Goal: Transaction & Acquisition: Purchase product/service

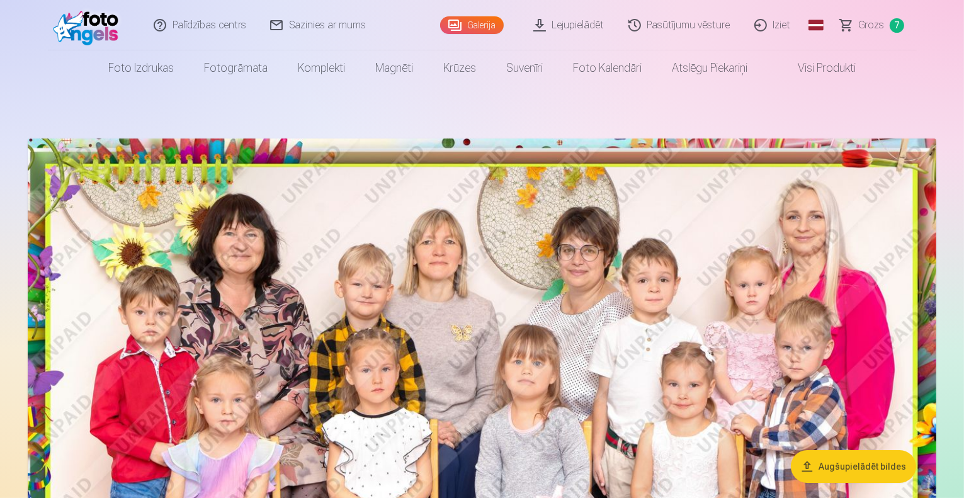
click at [882, 25] on span "Grozs" at bounding box center [872, 25] width 26 height 15
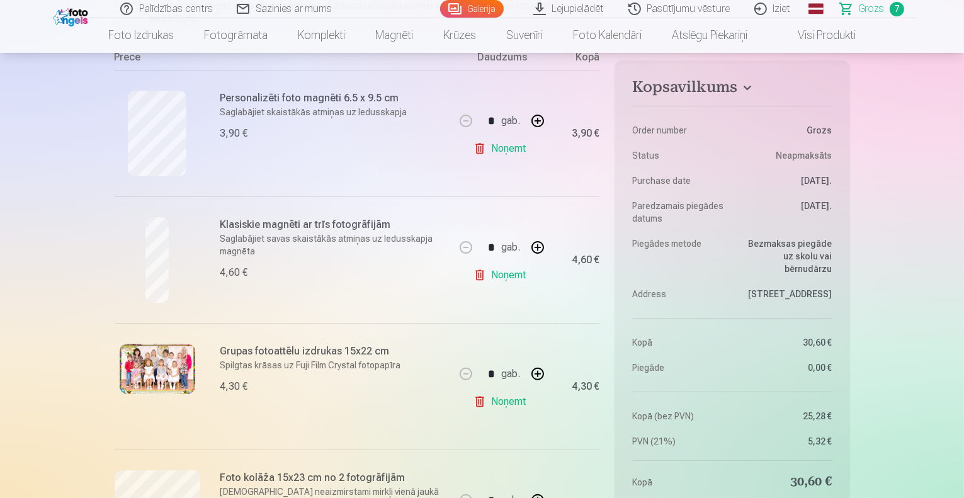
scroll to position [247, 0]
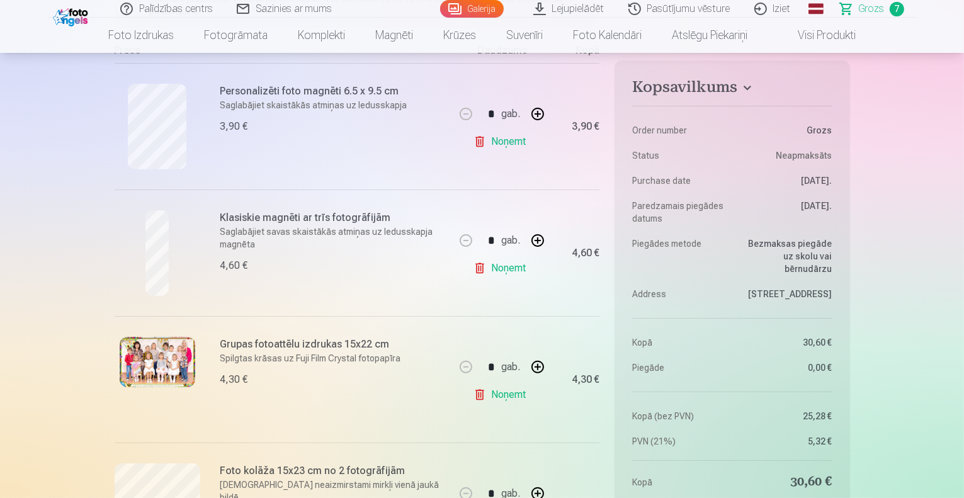
click at [501, 273] on link "Noņemt" at bounding box center [502, 268] width 57 height 25
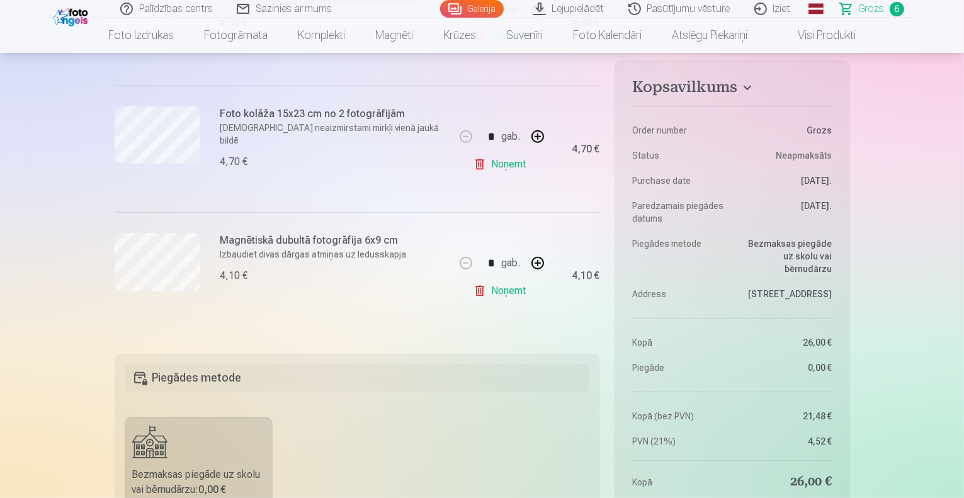
scroll to position [731, 0]
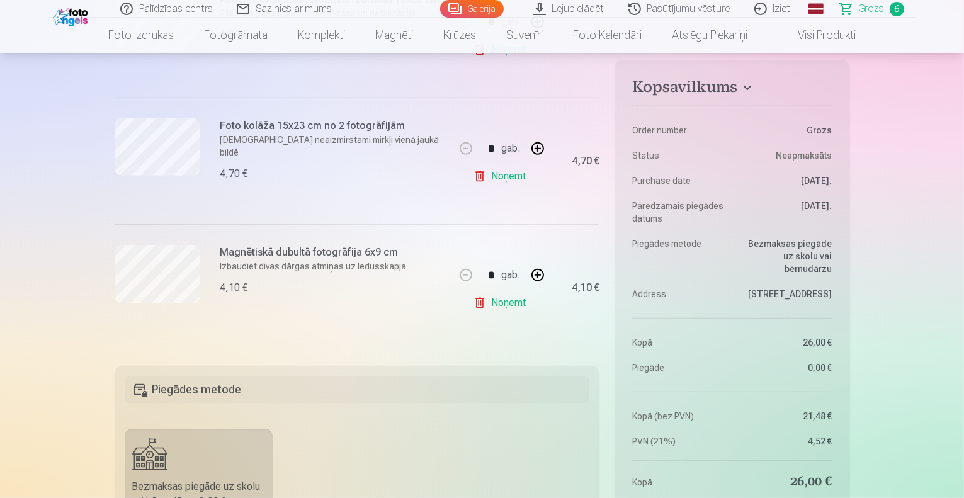
click at [508, 304] on link "Noņemt" at bounding box center [502, 302] width 57 height 25
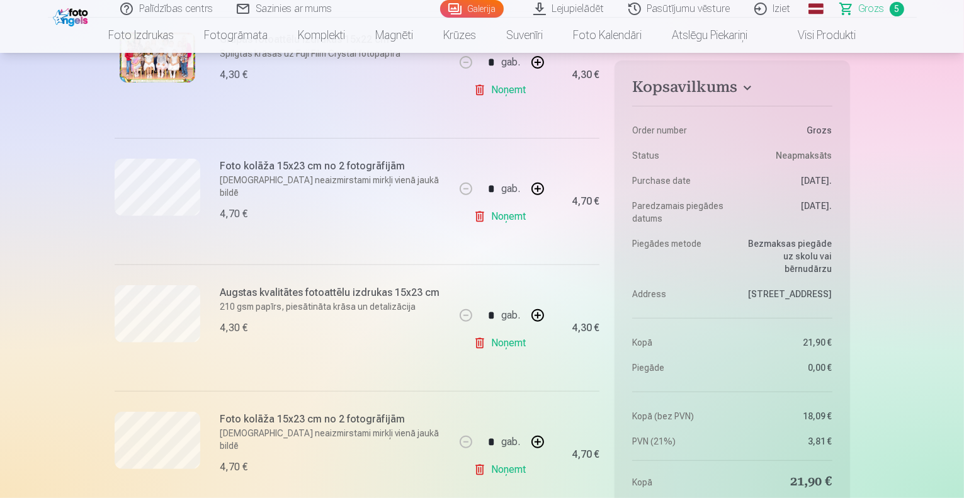
scroll to position [461, 0]
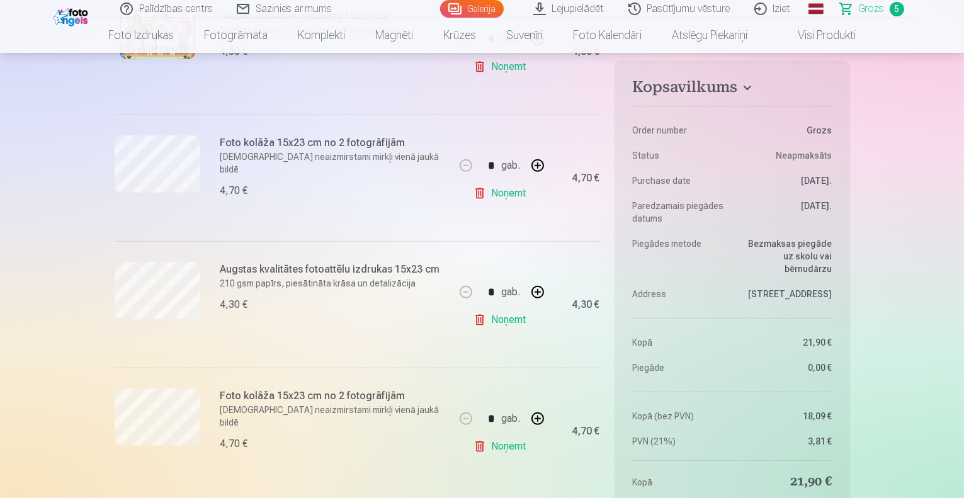
click at [503, 194] on link "Noņemt" at bounding box center [502, 193] width 57 height 25
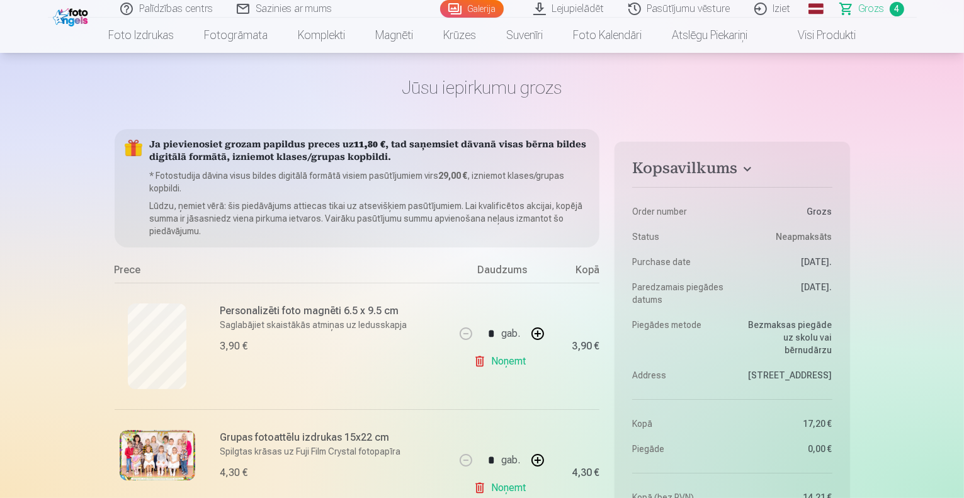
scroll to position [0, 0]
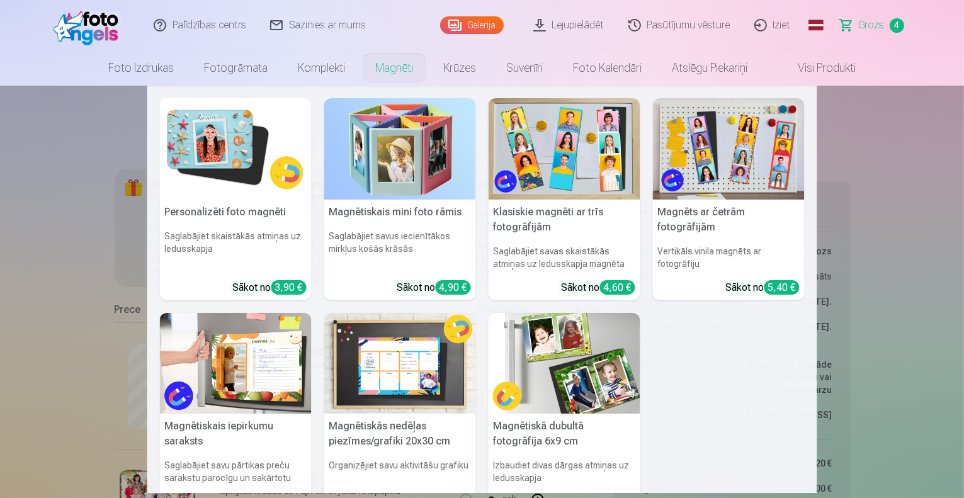
click at [736, 128] on img at bounding box center [729, 148] width 152 height 101
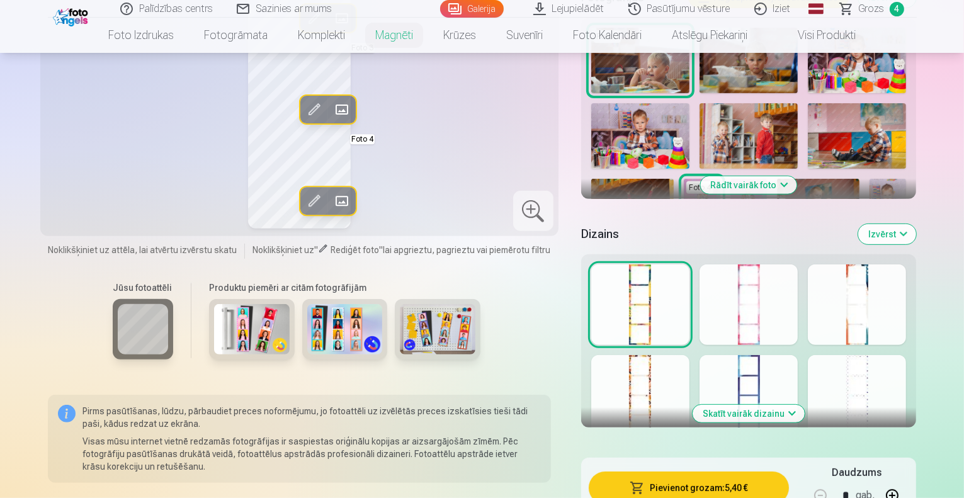
scroll to position [524, 0]
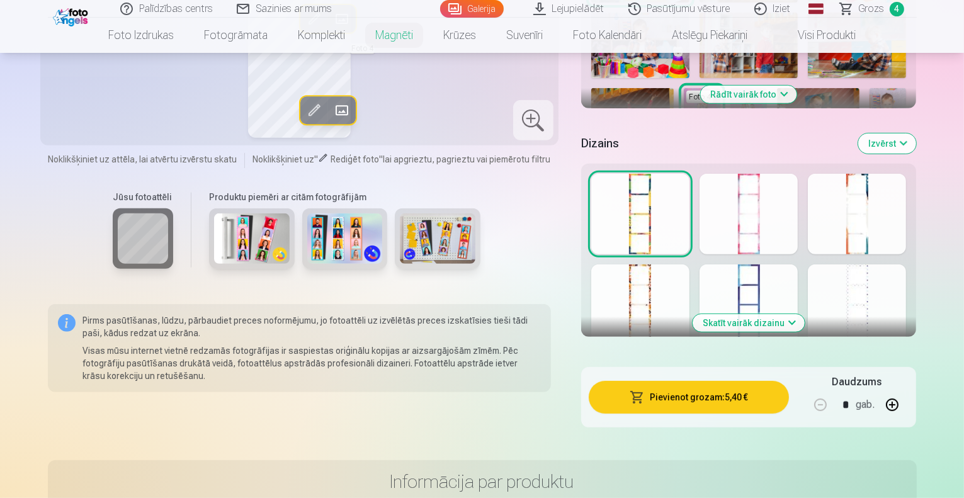
click at [900, 205] on div at bounding box center [857, 214] width 98 height 81
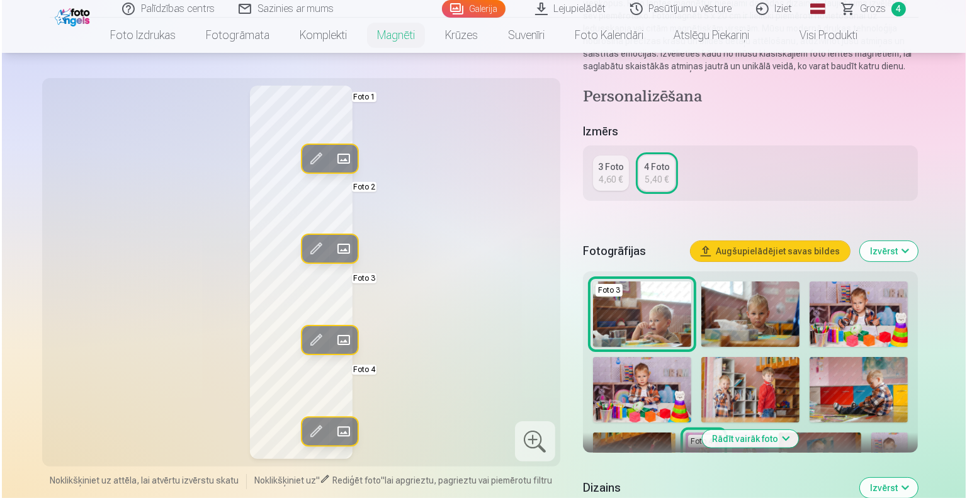
scroll to position [140, 0]
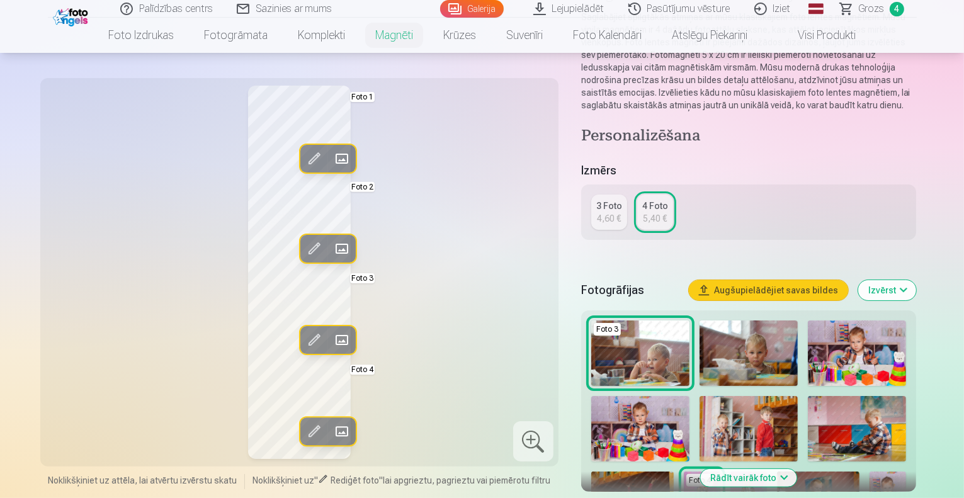
click at [331, 159] on span at bounding box center [341, 159] width 20 height 20
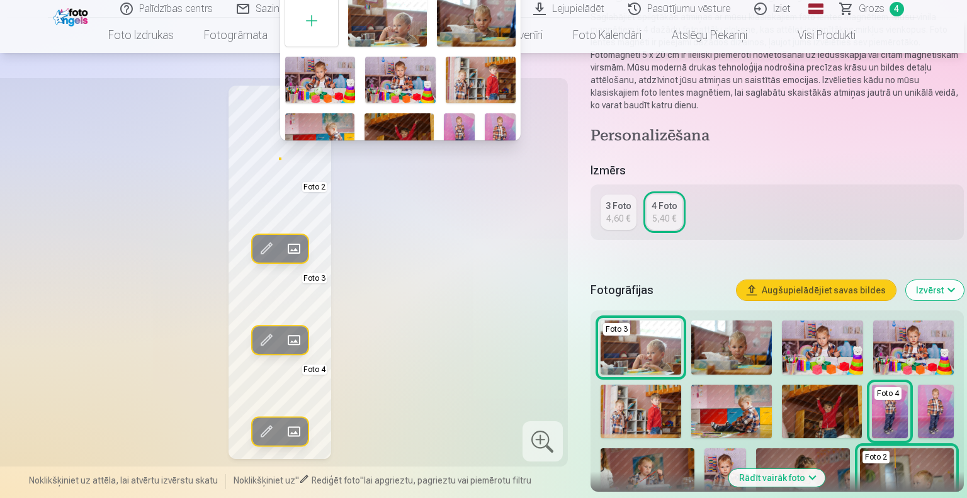
click at [484, 21] on img at bounding box center [476, 20] width 79 height 52
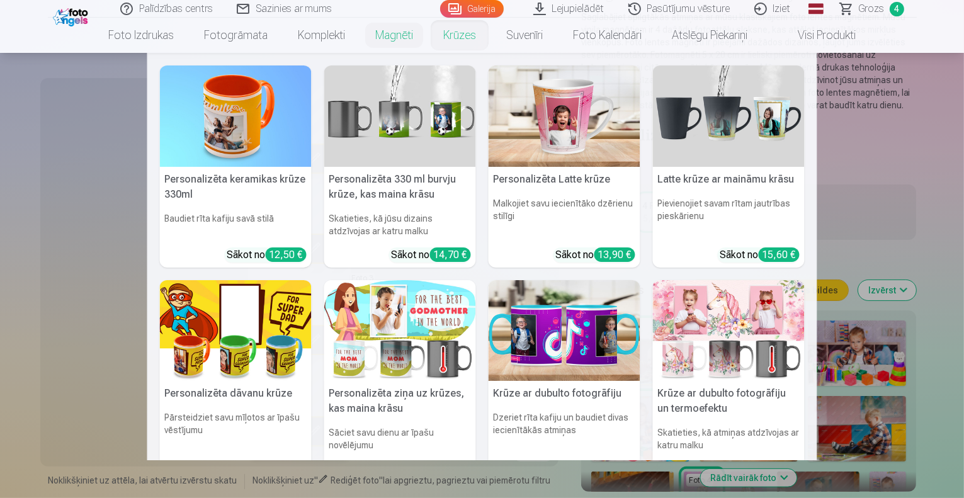
click at [57, 295] on nav "Personalizēta keramikas krūze 330ml Baudiet rīta kafiju savā stilā Sākot no 12,…" at bounding box center [482, 256] width 964 height 407
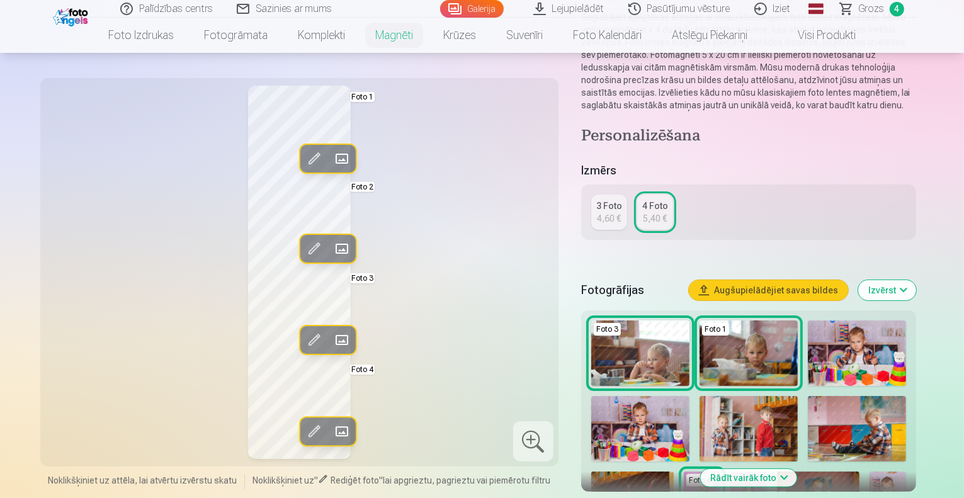
click at [331, 248] on span at bounding box center [341, 249] width 20 height 20
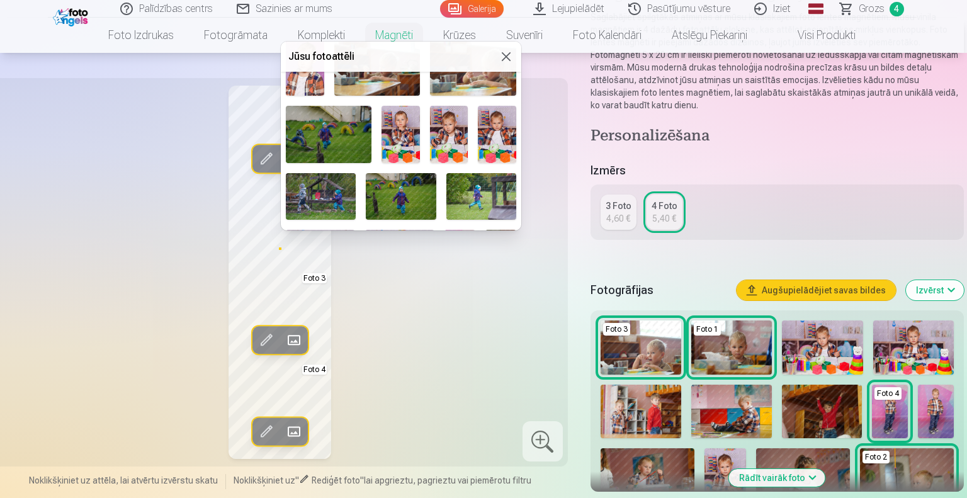
scroll to position [471, 0]
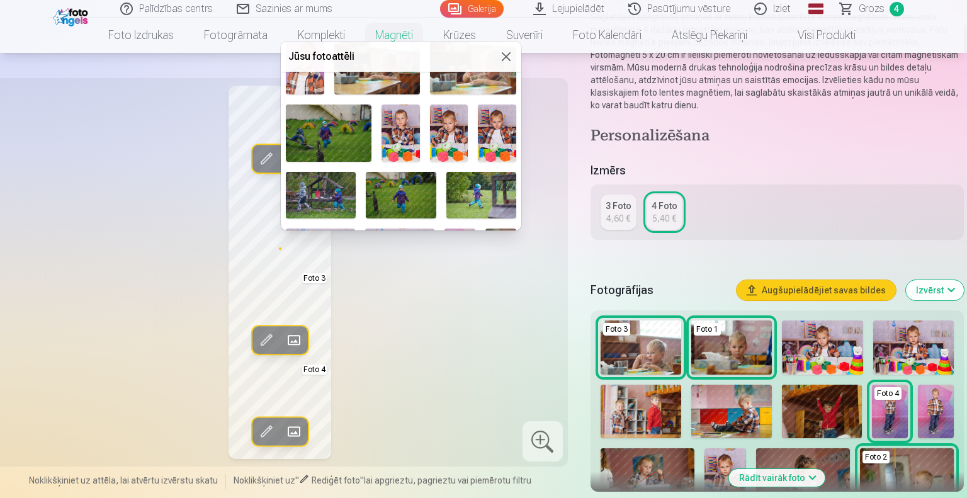
click at [398, 183] on img at bounding box center [401, 195] width 70 height 47
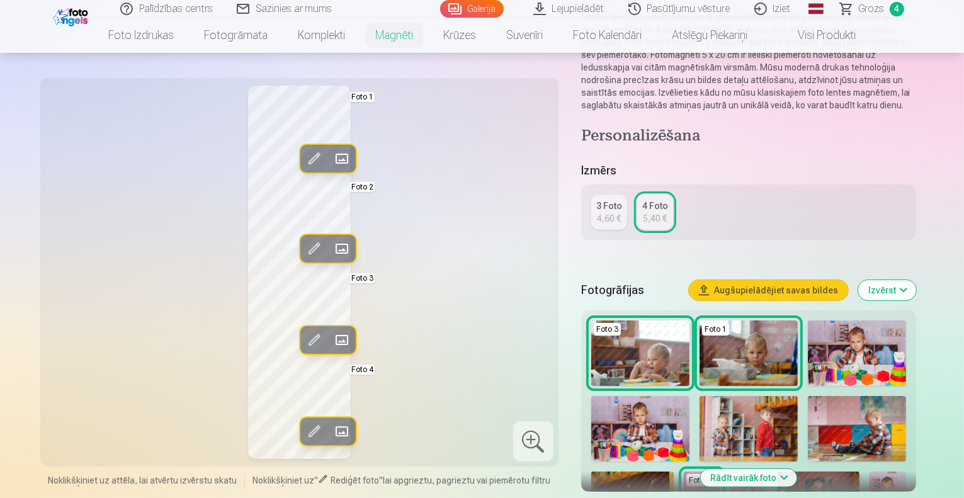
click at [331, 337] on span at bounding box center [341, 340] width 20 height 20
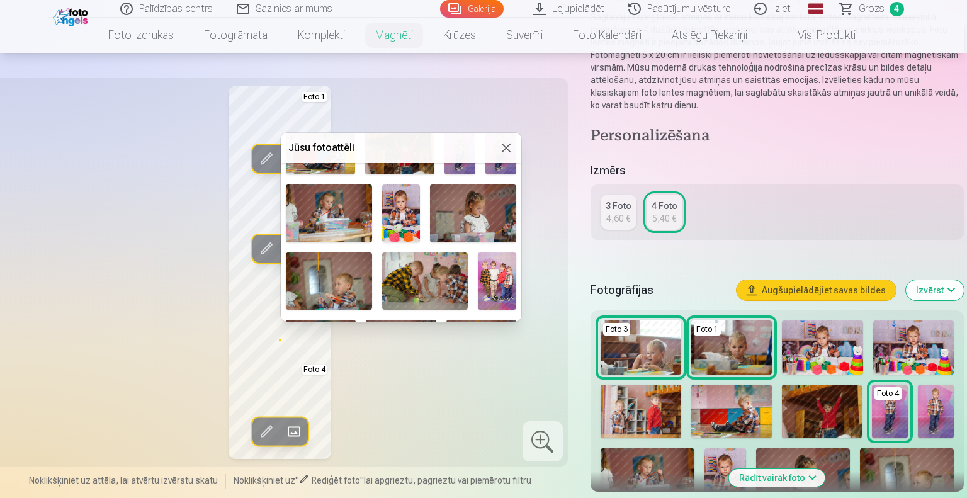
scroll to position [169, 0]
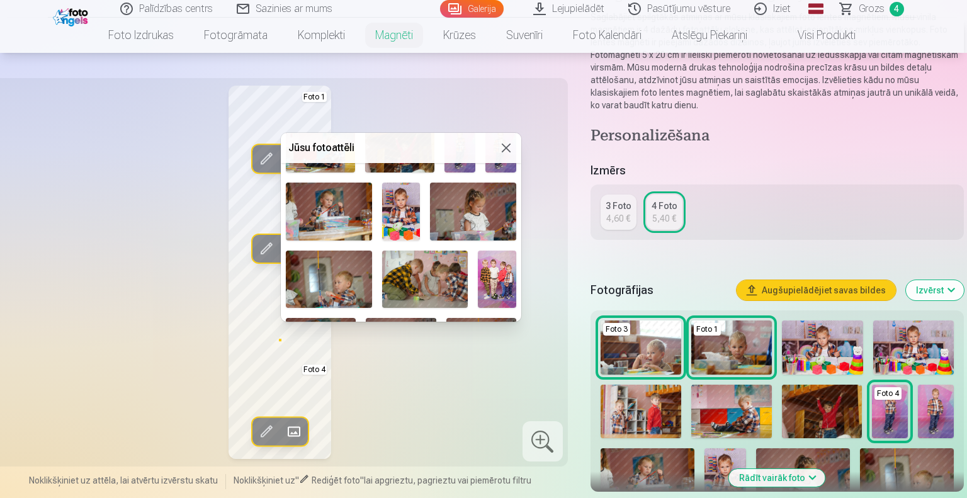
click at [500, 256] on img at bounding box center [497, 279] width 38 height 57
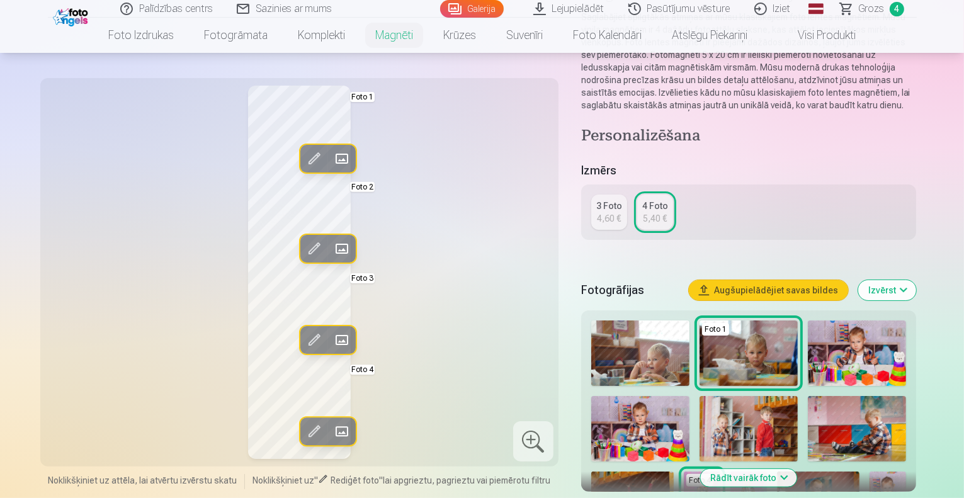
click at [331, 242] on span at bounding box center [341, 249] width 20 height 20
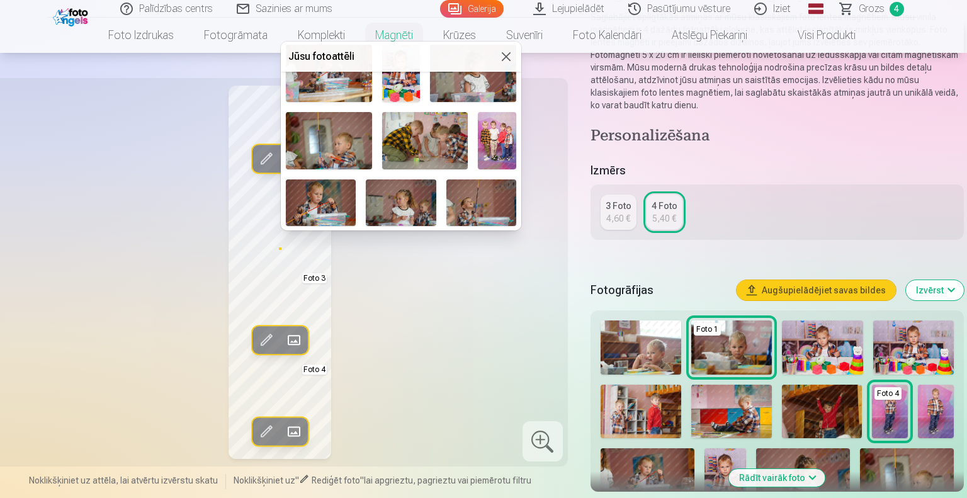
scroll to position [209, 0]
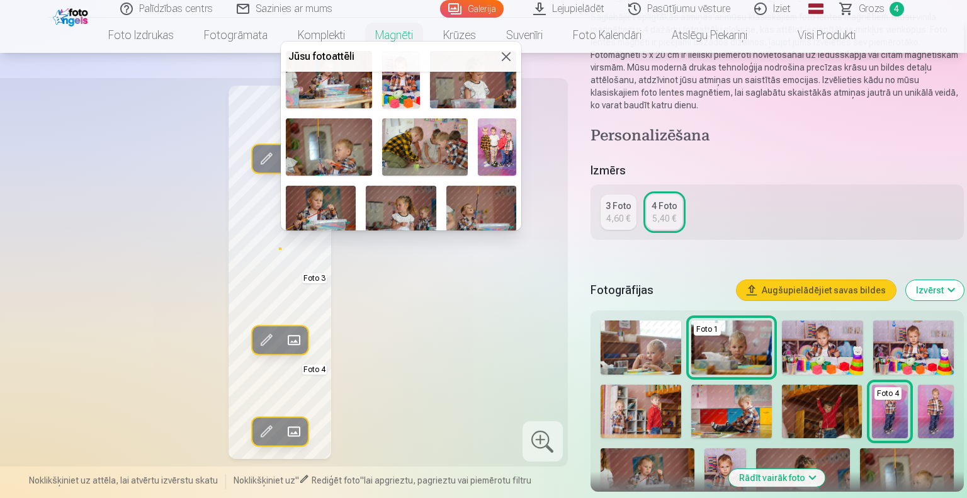
click at [507, 134] on img at bounding box center [497, 146] width 38 height 57
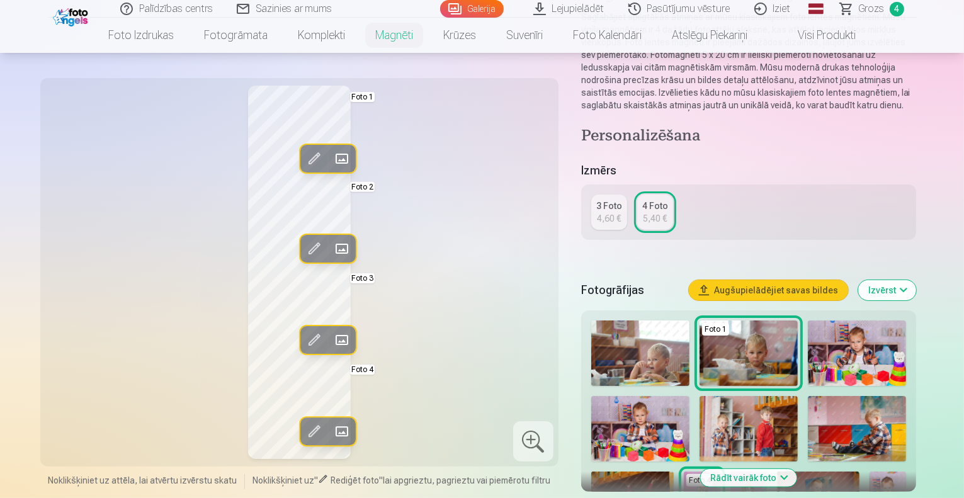
click at [331, 333] on span at bounding box center [341, 340] width 20 height 20
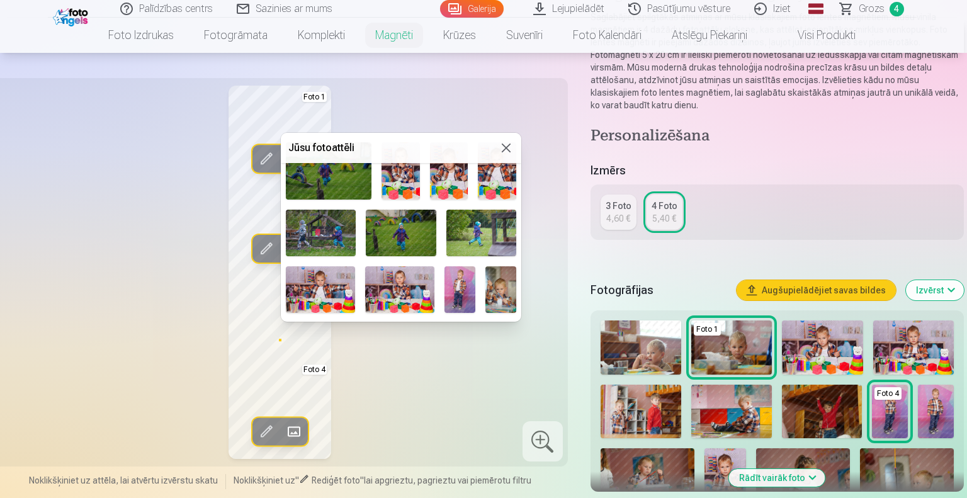
scroll to position [504, 0]
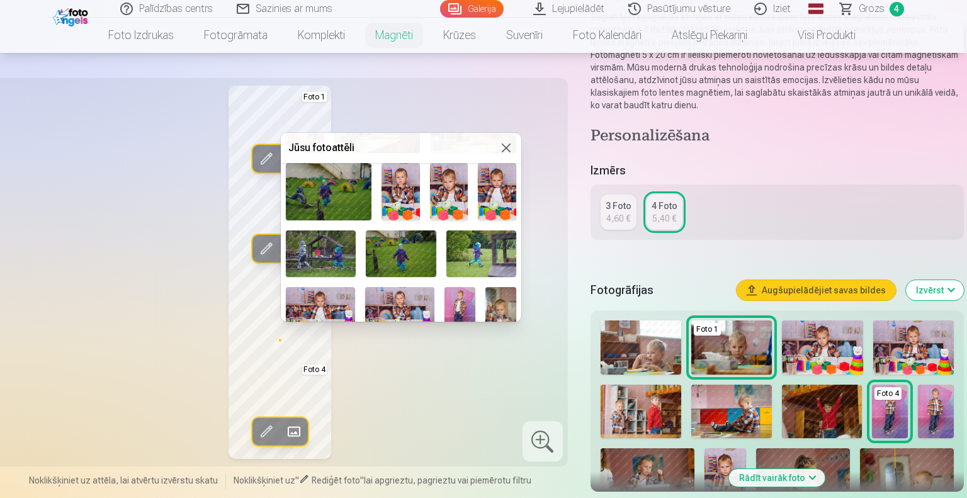
click at [411, 246] on img at bounding box center [401, 254] width 70 height 47
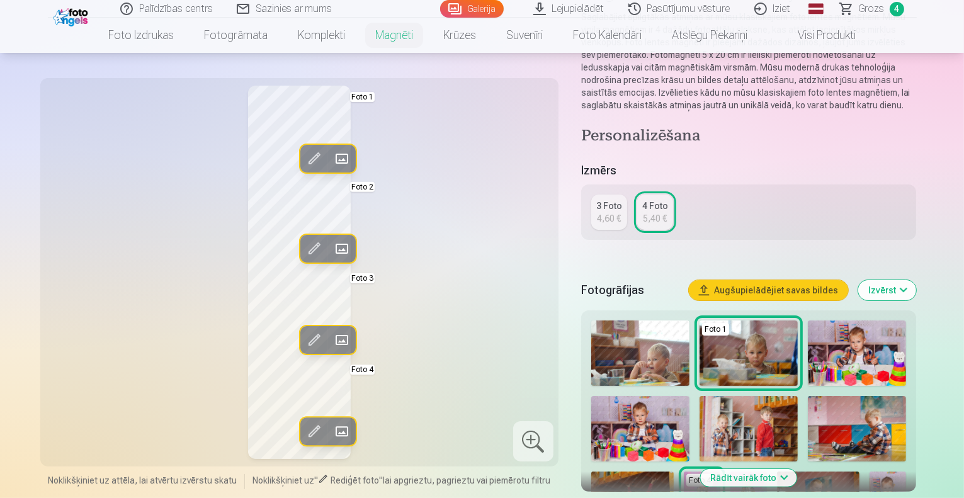
click at [331, 430] on span at bounding box center [341, 432] width 20 height 20
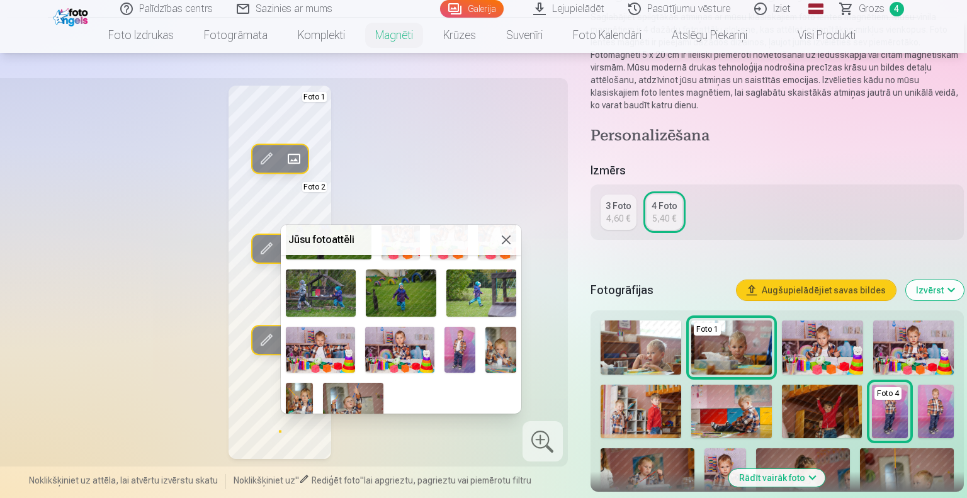
scroll to position [562, 0]
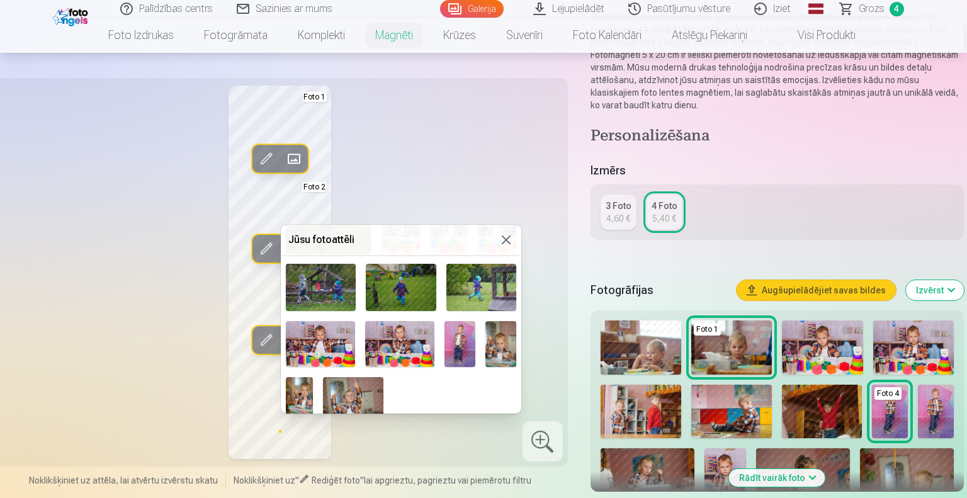
click at [399, 332] on img at bounding box center [399, 344] width 69 height 46
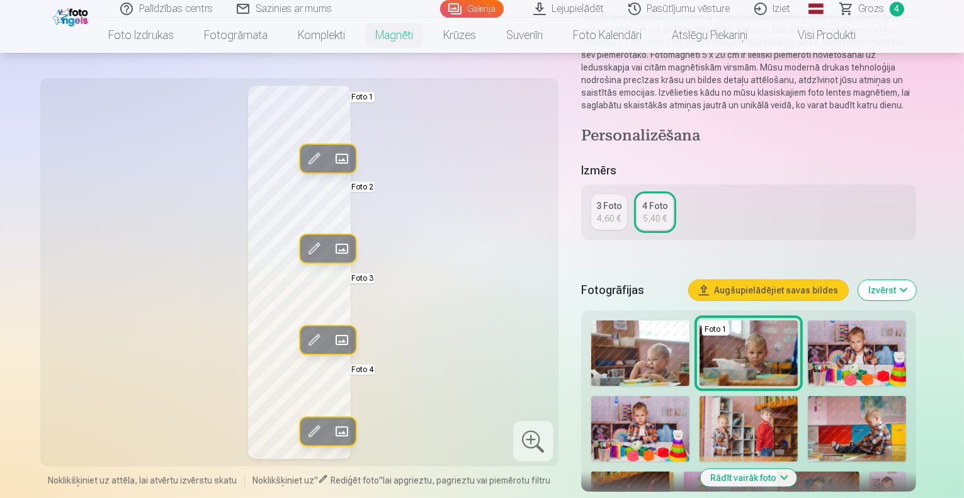
click at [331, 431] on span at bounding box center [341, 432] width 20 height 20
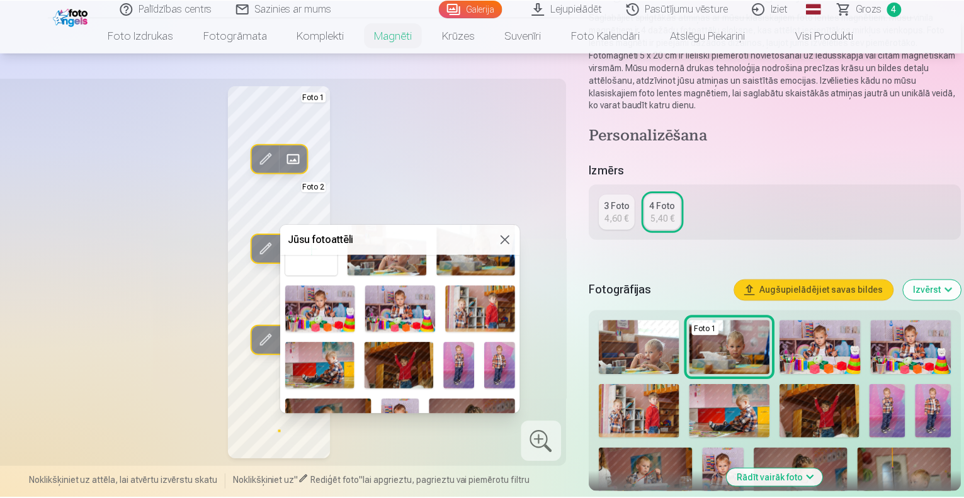
scroll to position [47, 0]
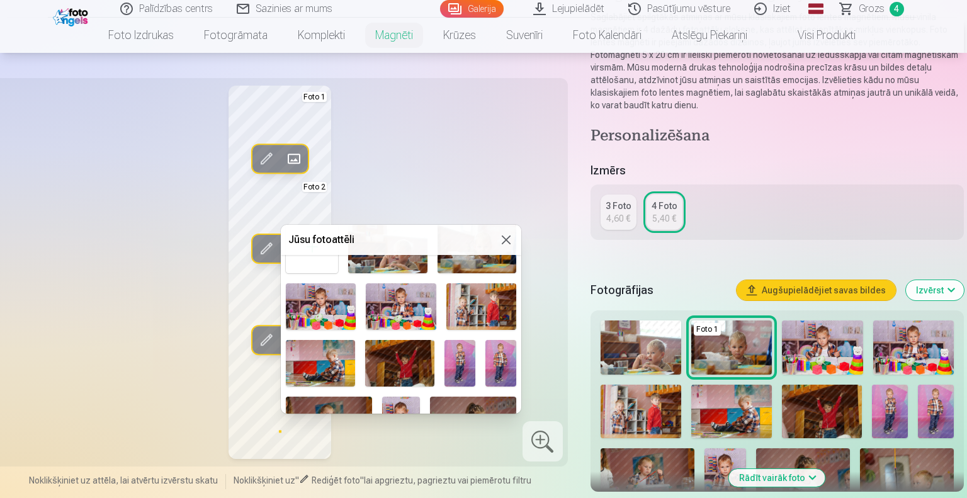
click at [397, 295] on img at bounding box center [401, 306] width 70 height 47
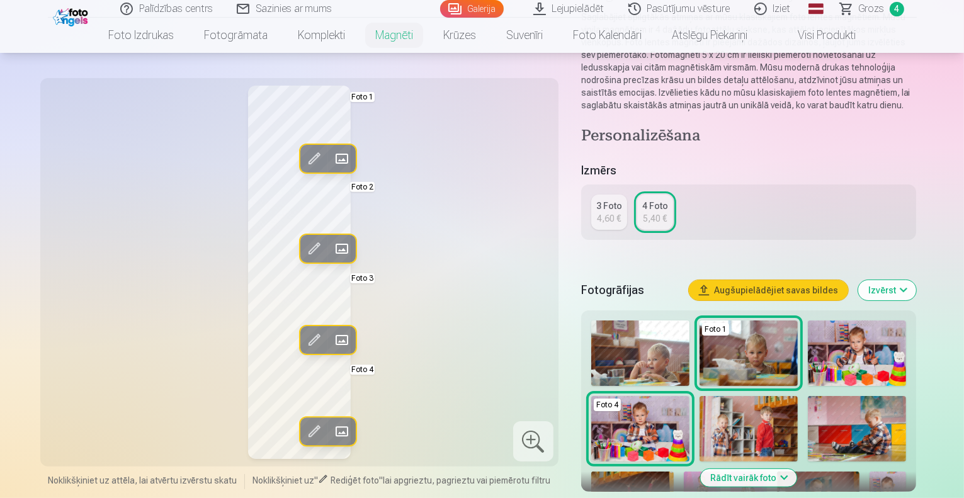
click at [549, 447] on div at bounding box center [533, 441] width 40 height 40
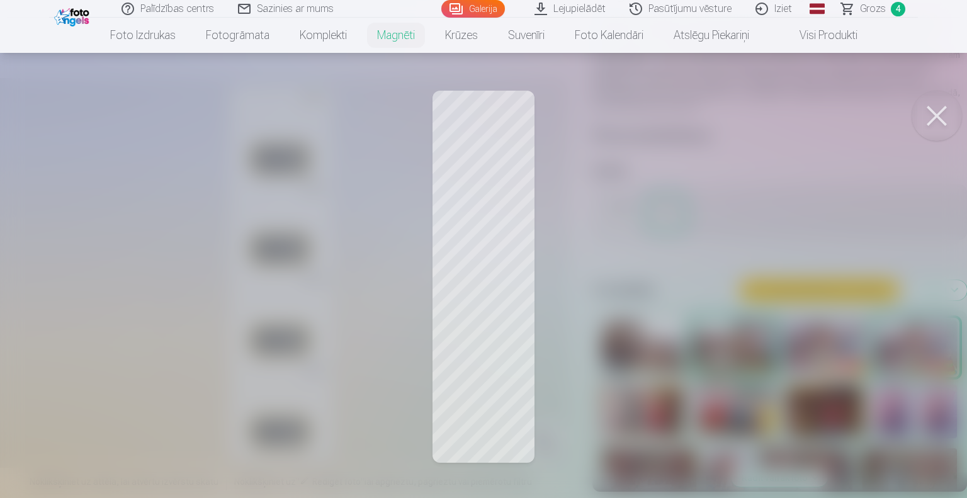
click at [499, 280] on div at bounding box center [483, 249] width 967 height 498
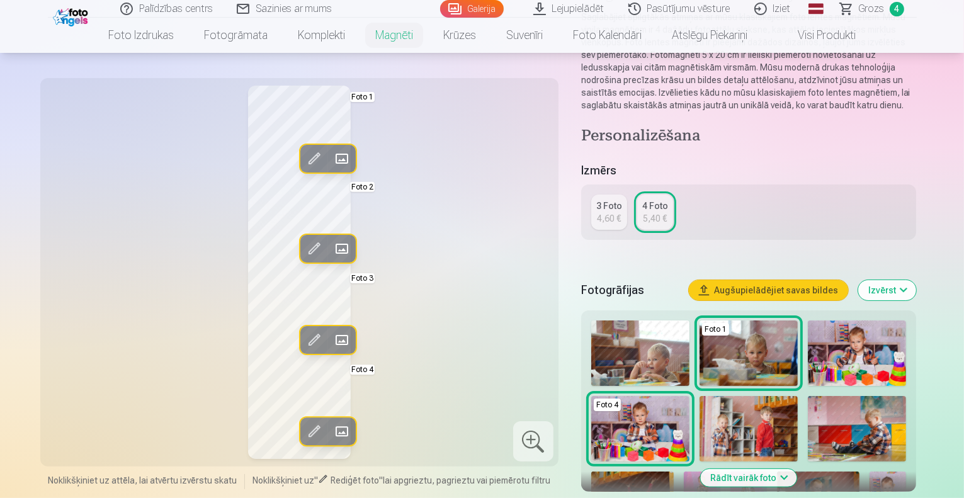
click at [331, 343] on span at bounding box center [341, 340] width 20 height 20
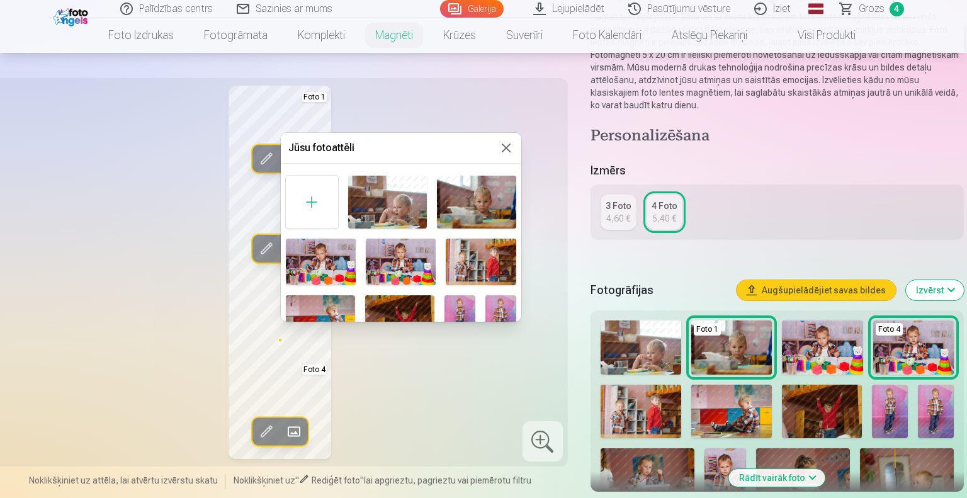
click at [262, 315] on div at bounding box center [483, 249] width 967 height 498
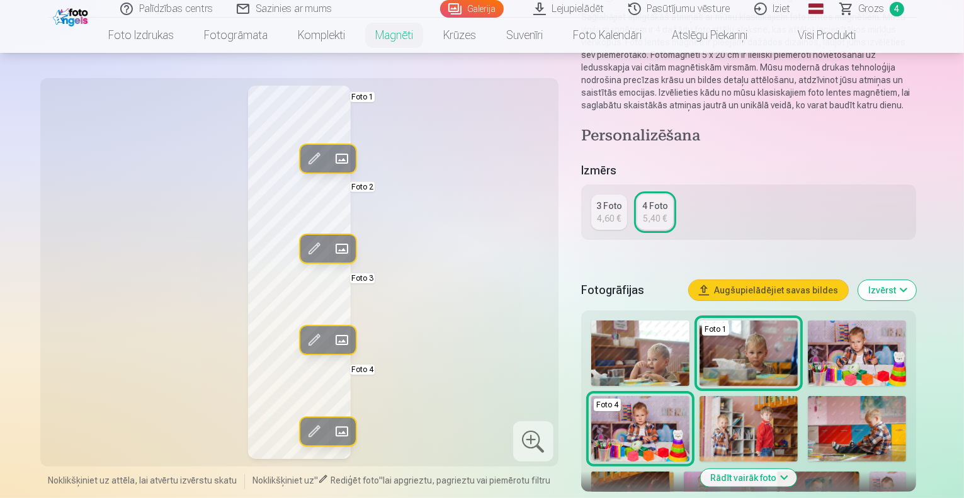
click at [546, 435] on div at bounding box center [533, 441] width 40 height 40
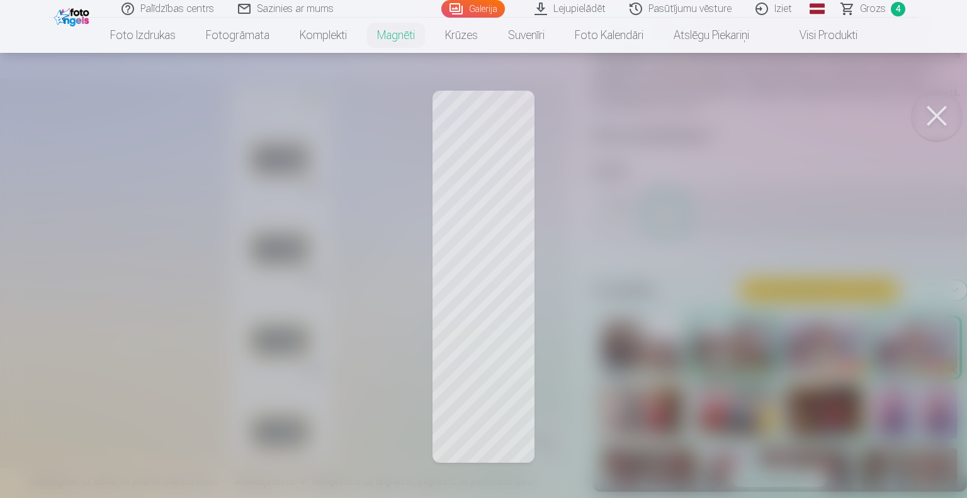
click at [928, 114] on button at bounding box center [937, 116] width 50 height 50
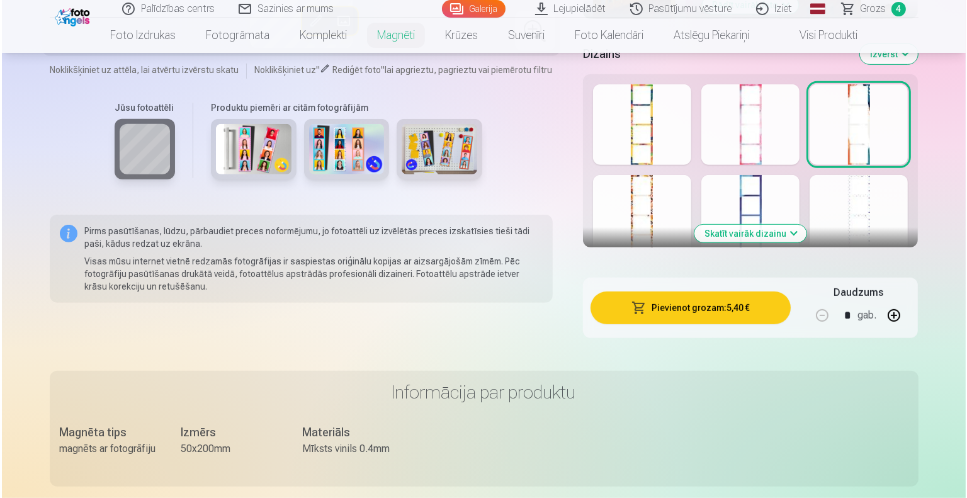
scroll to position [625, 0]
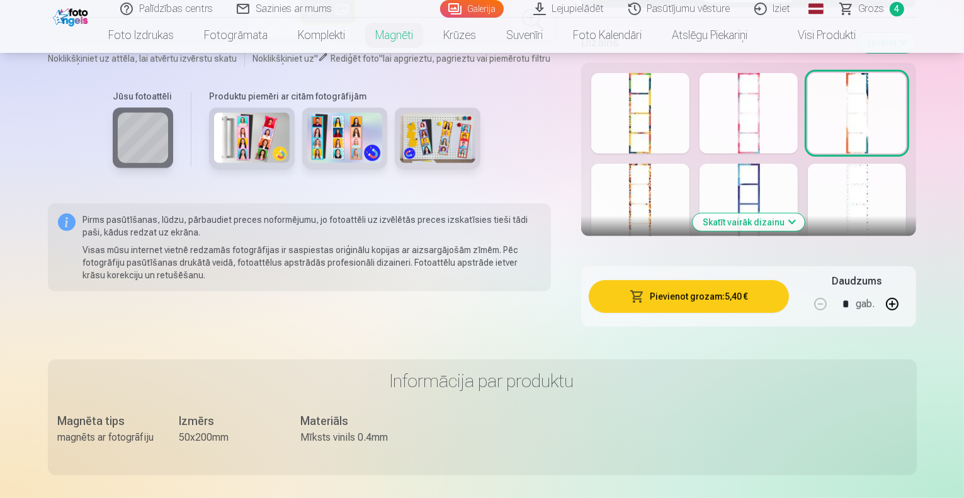
click at [741, 292] on button "Pievienot grozam : 5,40 €" at bounding box center [689, 296] width 201 height 33
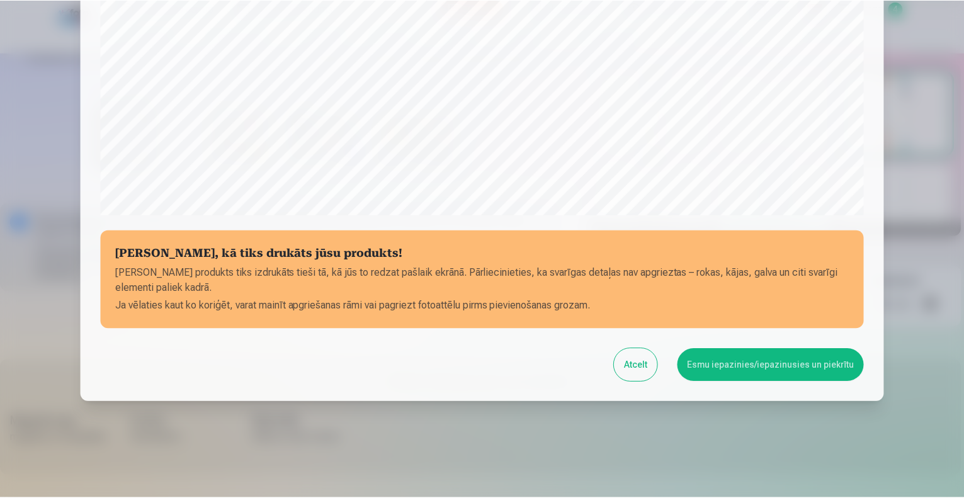
scroll to position [408, 0]
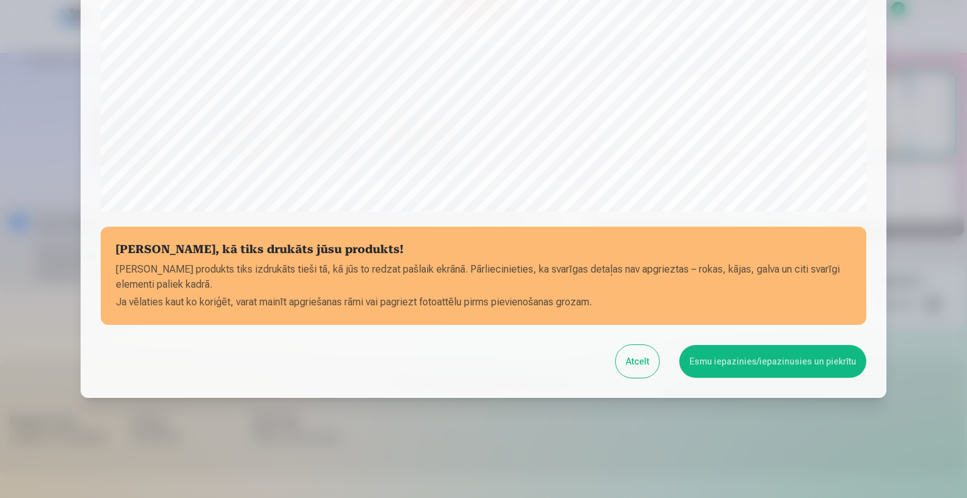
click at [746, 361] on button "Esmu iepazinies/iepazinusies un piekrītu" at bounding box center [773, 361] width 187 height 33
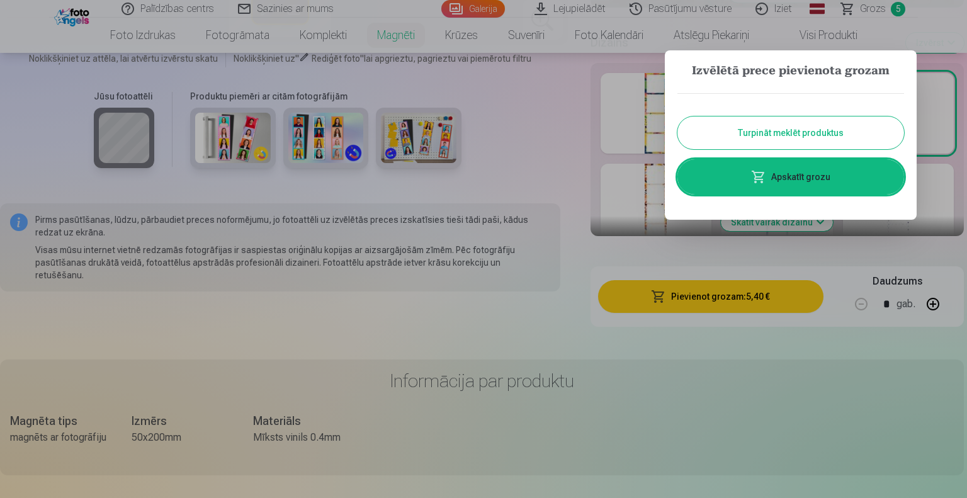
click at [727, 127] on button "Turpināt meklēt produktus" at bounding box center [791, 133] width 227 height 33
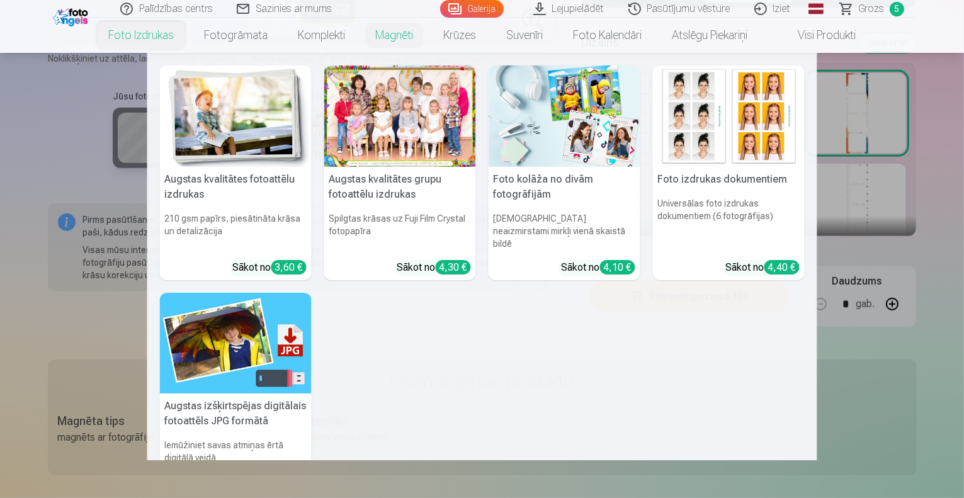
click at [136, 37] on link "Foto izdrukas" at bounding box center [141, 35] width 96 height 35
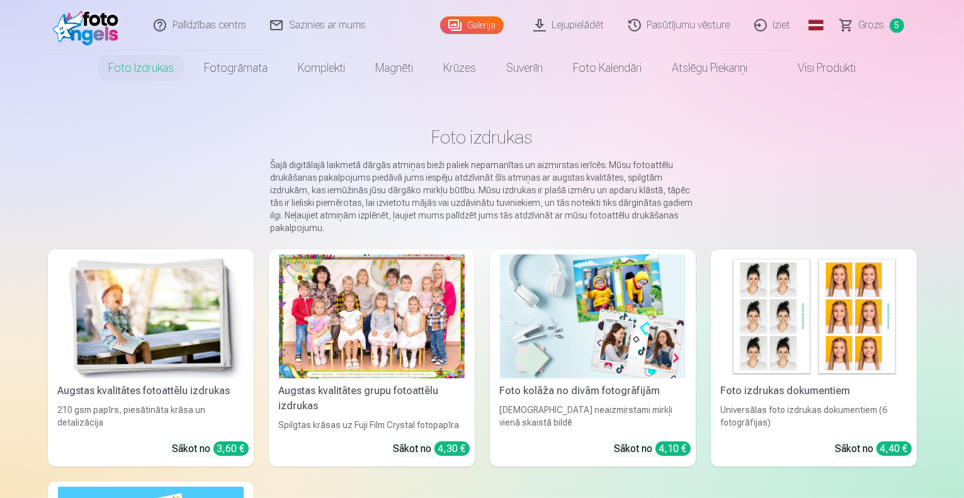
click at [119, 318] on img at bounding box center [151, 316] width 186 height 124
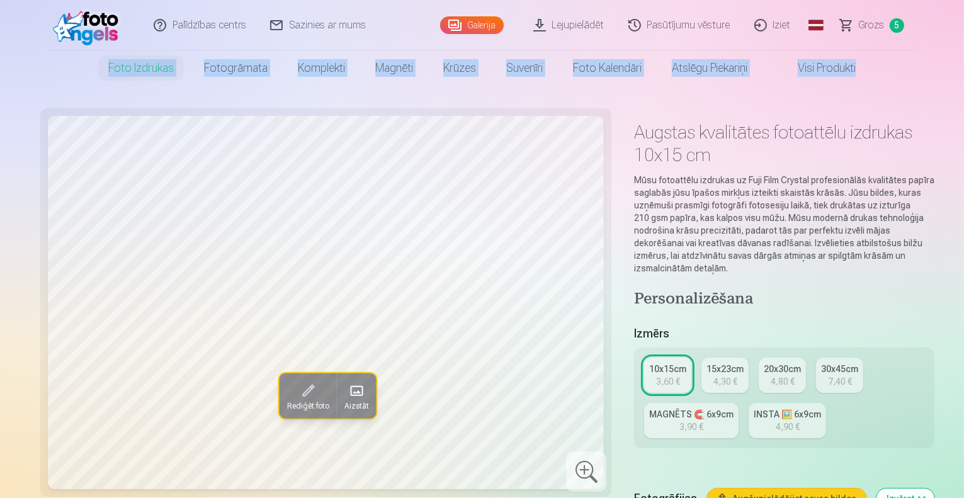
drag, startPoint x: 963, startPoint y: 20, endPoint x: 967, endPoint y: 35, distance: 15.6
click at [964, 35] on html "Palīdzības centrs Sazinies ar mums Galerija Lejupielādēt Pasūtījumu vēsture Izi…" at bounding box center [482, 249] width 964 height 498
click at [346, 387] on span at bounding box center [356, 391] width 20 height 20
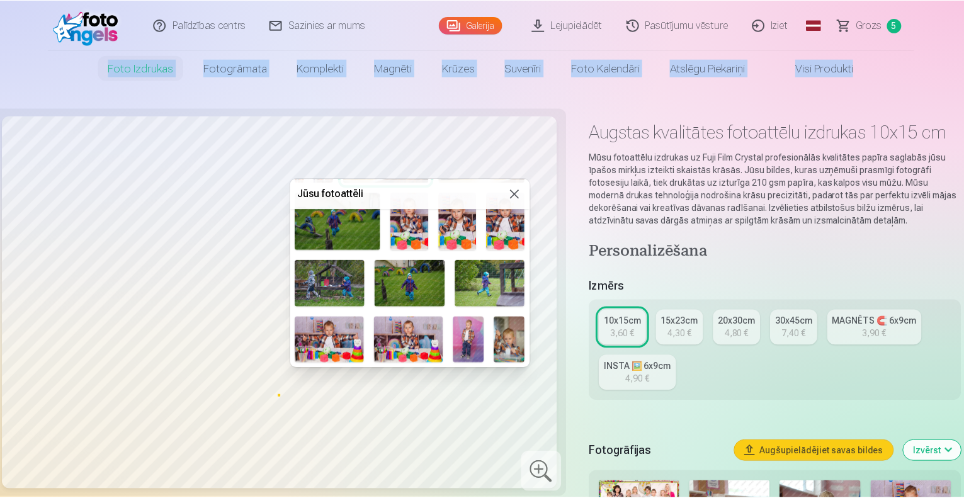
scroll to position [524, 0]
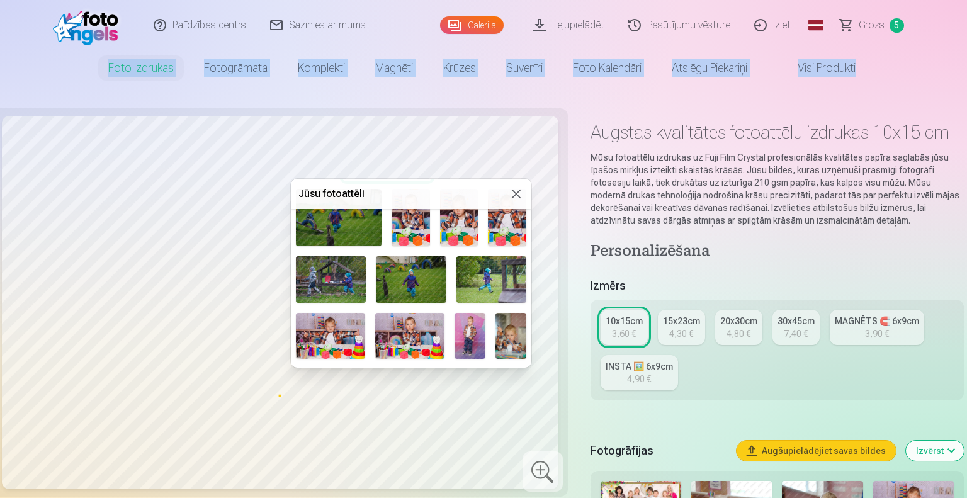
click at [514, 196] on button at bounding box center [516, 193] width 15 height 15
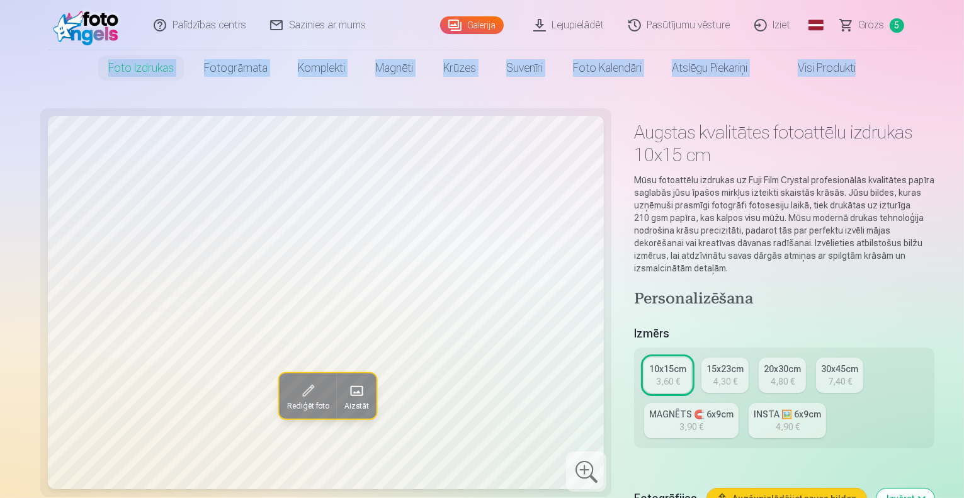
click at [856, 28] on link "Grozs 5" at bounding box center [873, 25] width 88 height 50
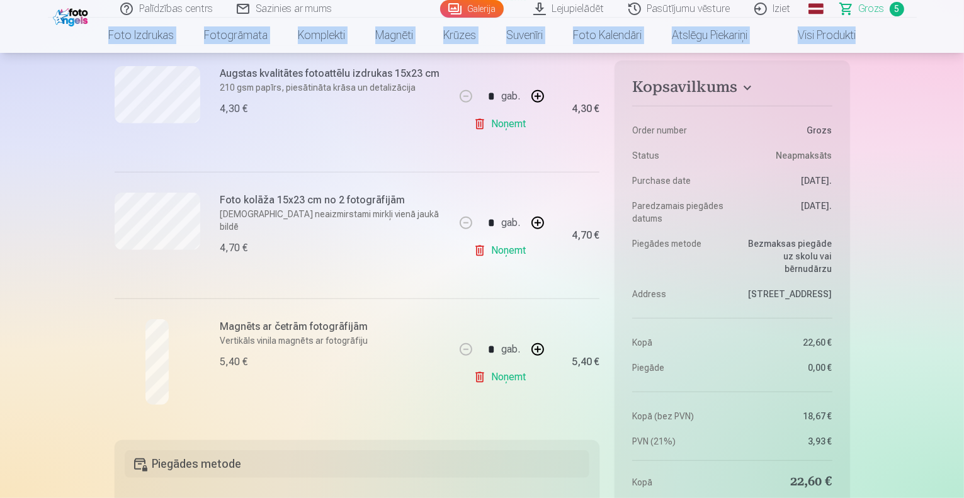
scroll to position [535, 0]
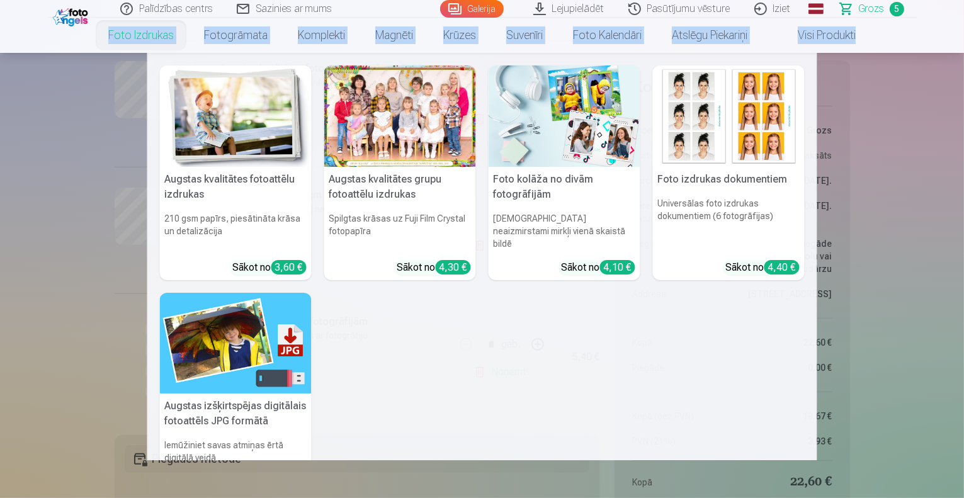
click at [193, 90] on img at bounding box center [236, 115] width 152 height 101
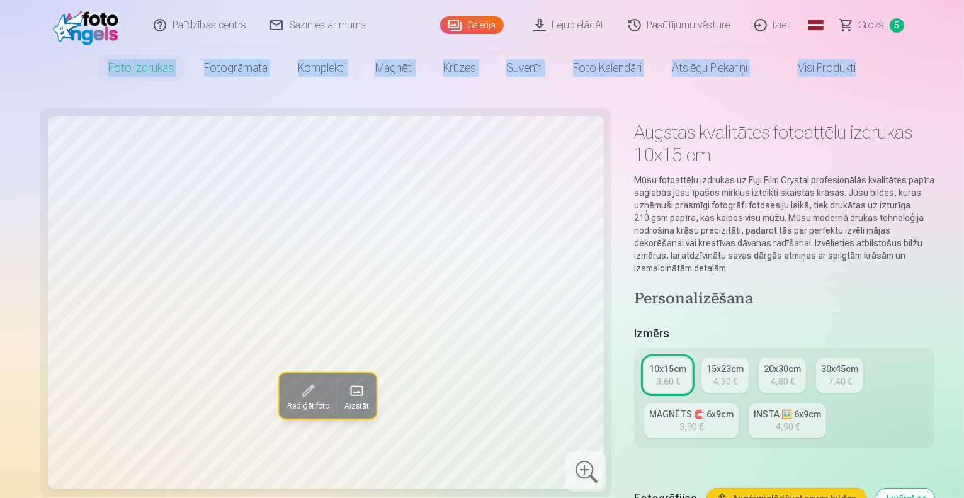
click at [714, 375] on div "4,30 €" at bounding box center [726, 381] width 24 height 13
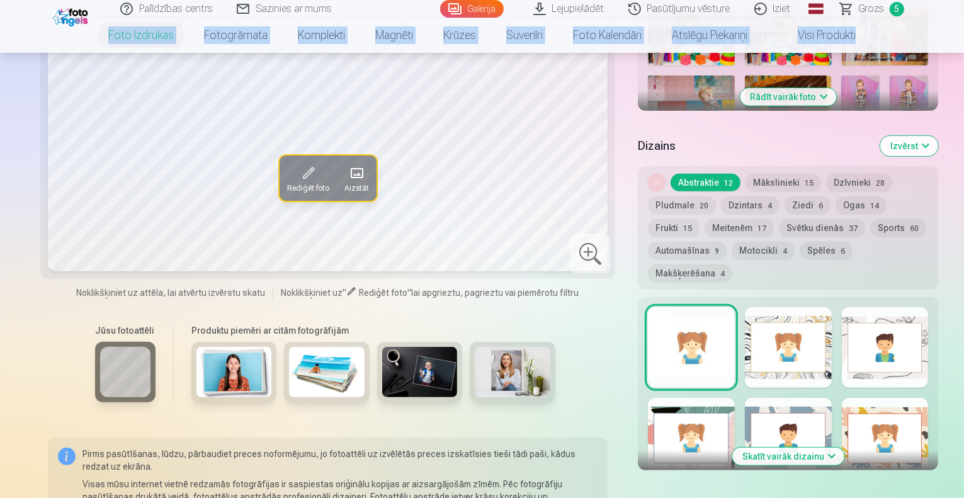
scroll to position [601, 0]
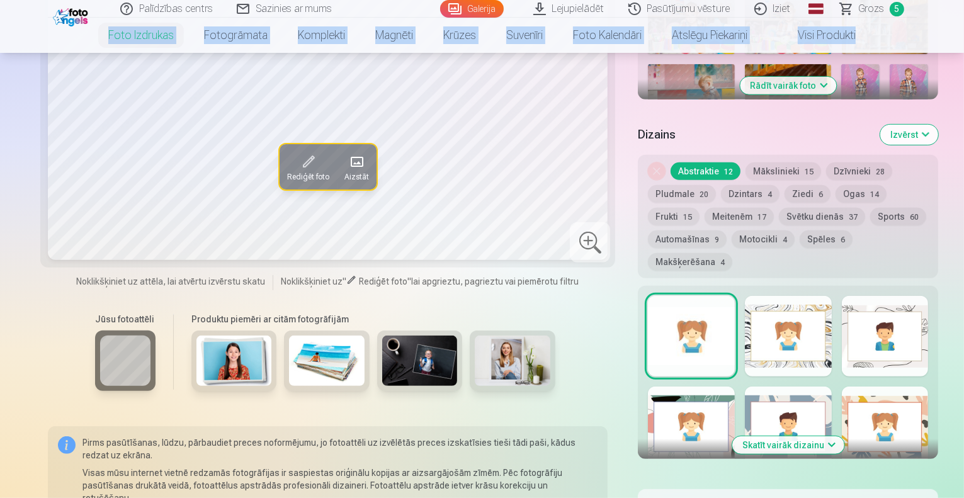
click at [700, 208] on button "Frukti 15" at bounding box center [674, 217] width 52 height 18
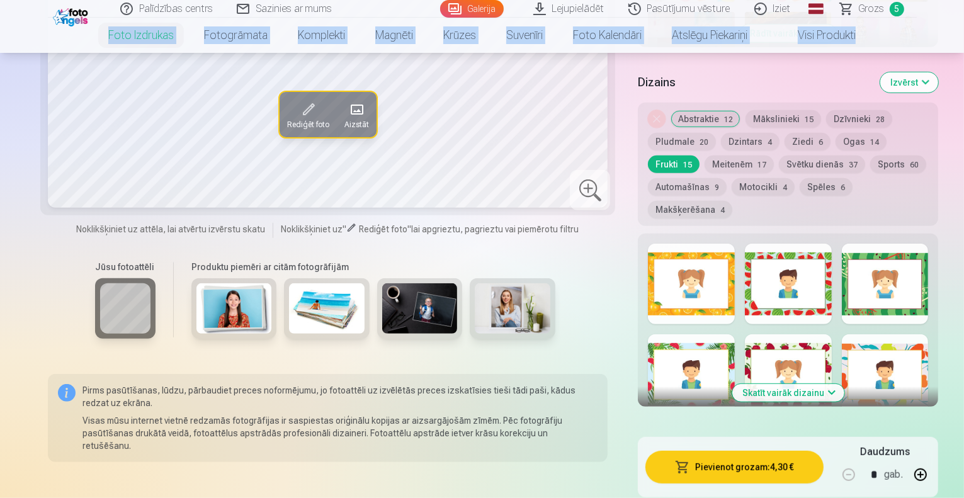
scroll to position [683, 0]
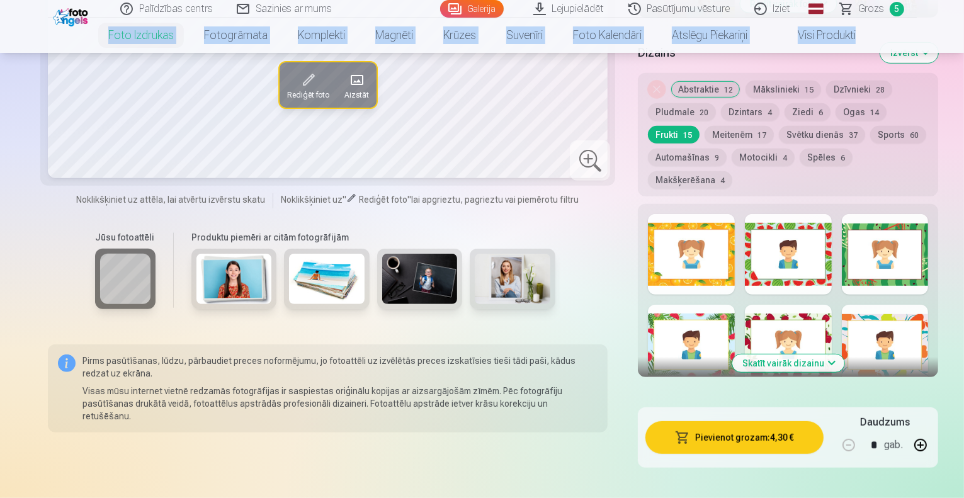
click at [813, 355] on button "Skatīt vairāk dizainu" at bounding box center [788, 364] width 112 height 18
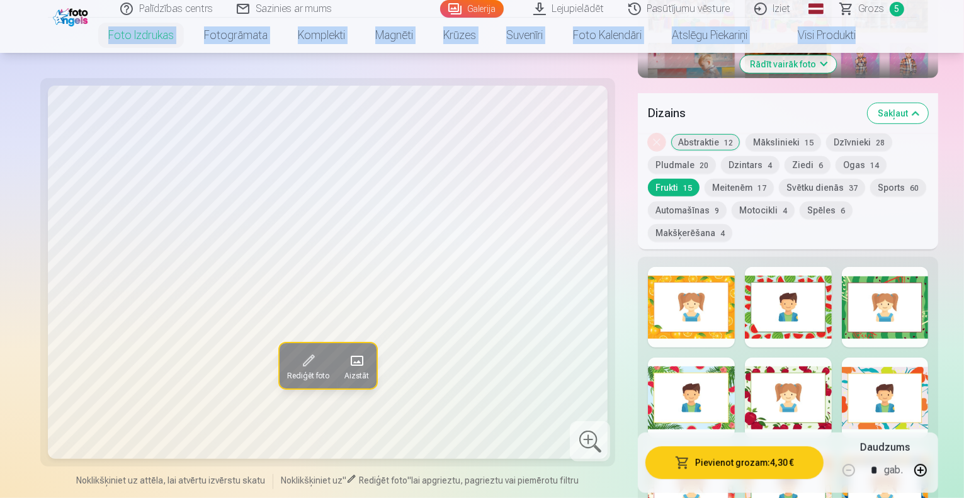
scroll to position [611, 0]
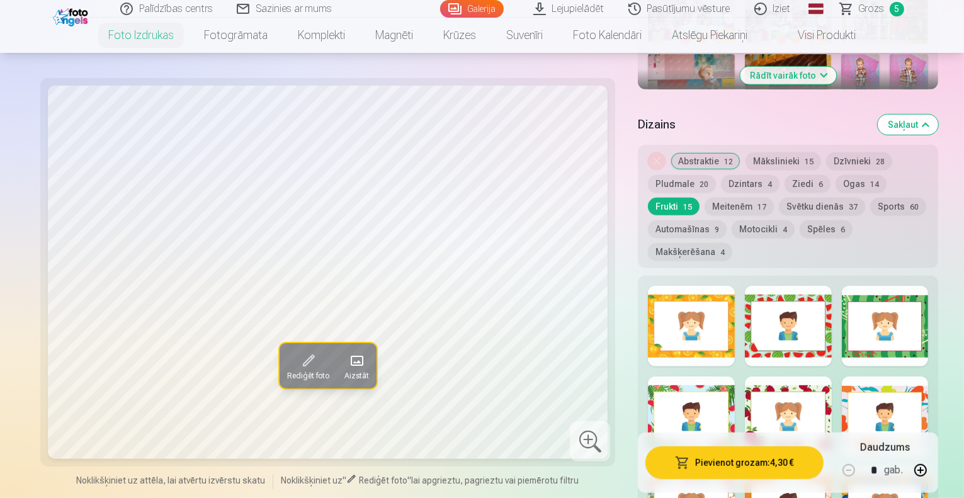
click at [782, 377] on div at bounding box center [788, 417] width 87 height 81
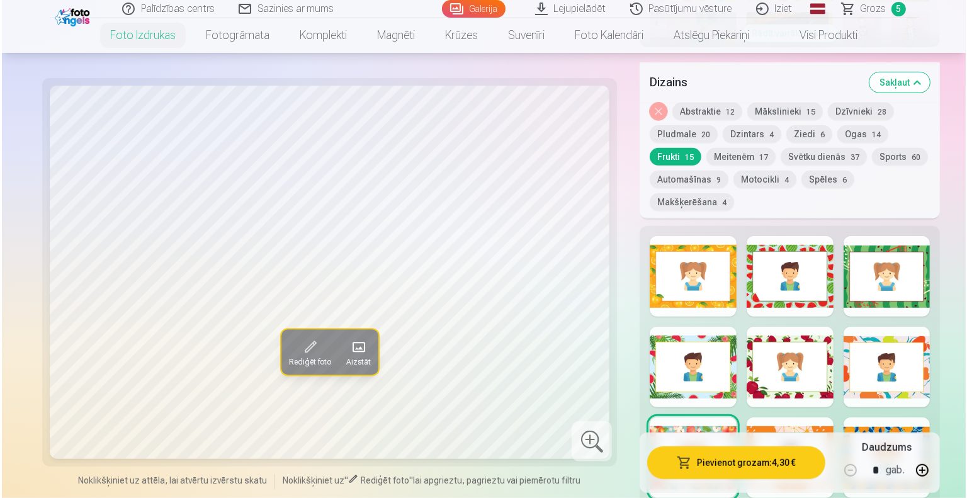
scroll to position [678, 0]
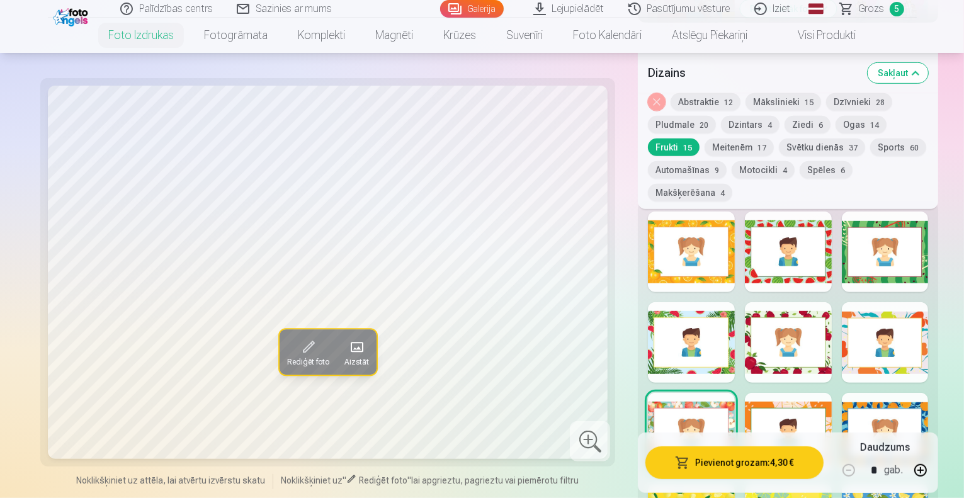
click at [836, 121] on button "Ogas 14" at bounding box center [861, 125] width 51 height 18
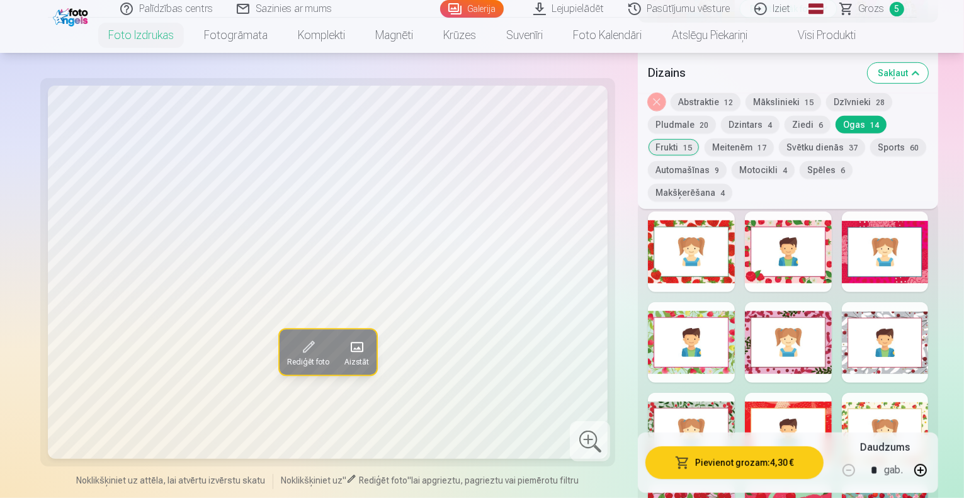
click at [749, 212] on div at bounding box center [788, 252] width 87 height 81
click at [702, 302] on div at bounding box center [691, 342] width 87 height 81
click at [346, 337] on span at bounding box center [356, 347] width 20 height 20
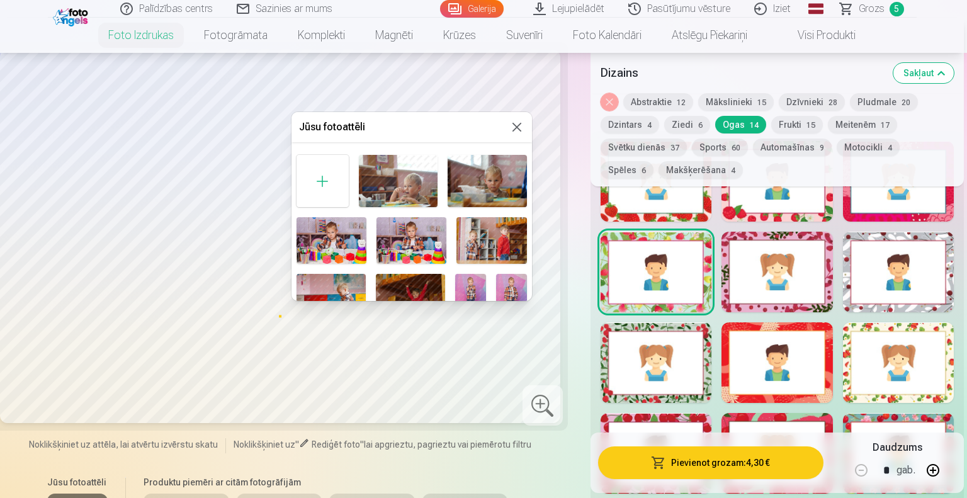
drag, startPoint x: 528, startPoint y: 150, endPoint x: 529, endPoint y: 161, distance: 10.8
click at [529, 161] on div "Jūsu fotoattēli" at bounding box center [412, 206] width 241 height 189
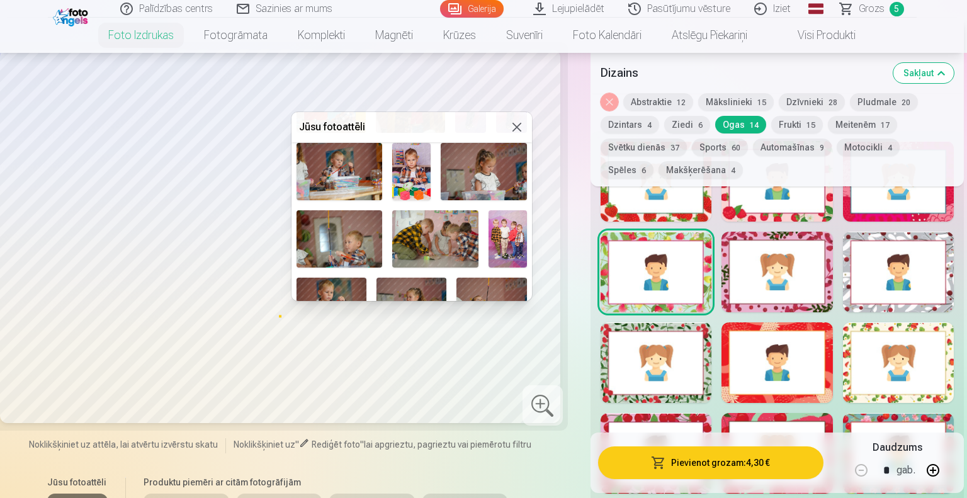
scroll to position [184, 0]
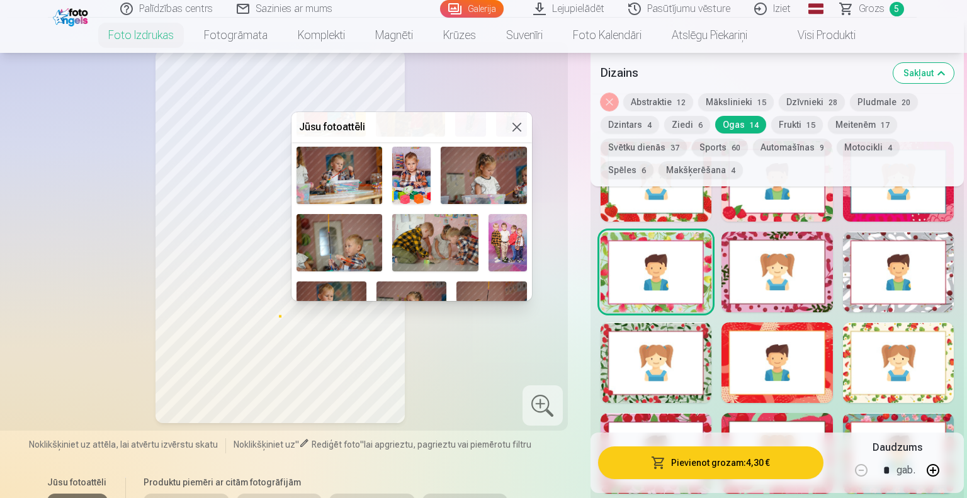
click at [421, 166] on img at bounding box center [411, 175] width 38 height 57
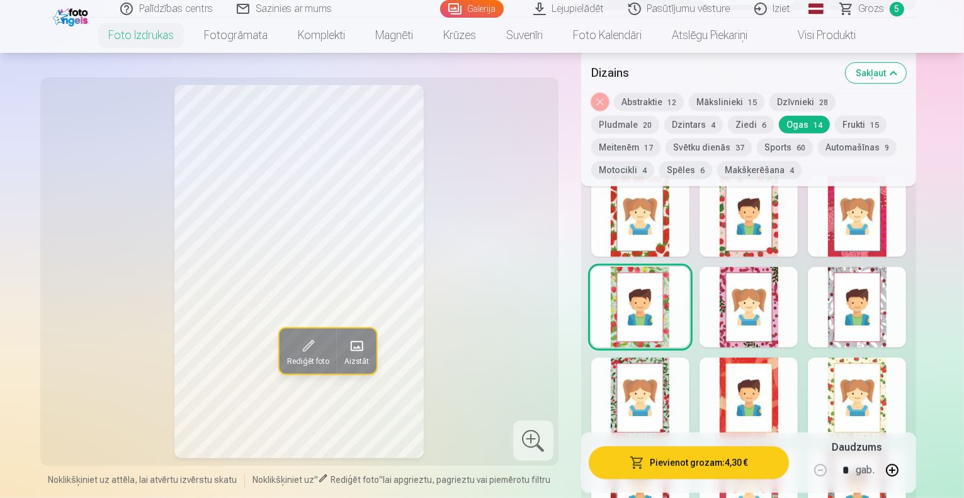
click at [346, 336] on span at bounding box center [356, 346] width 20 height 20
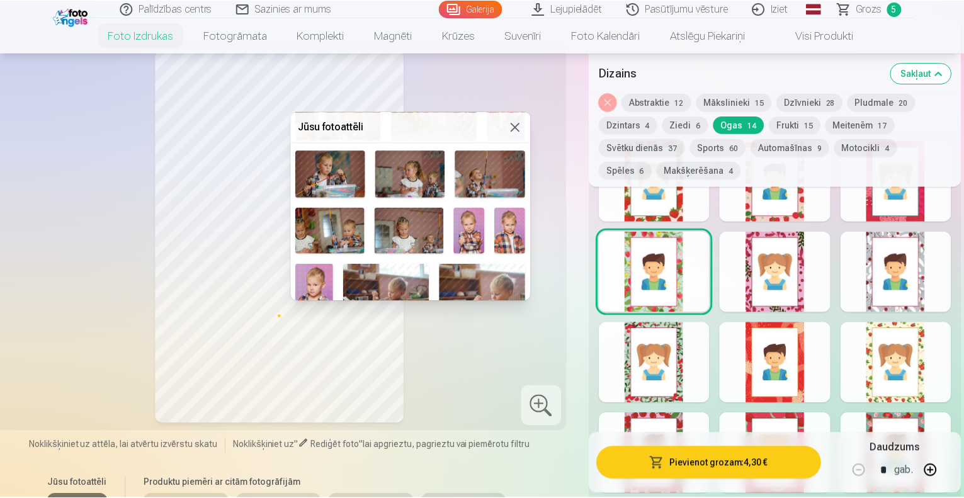
scroll to position [319, 0]
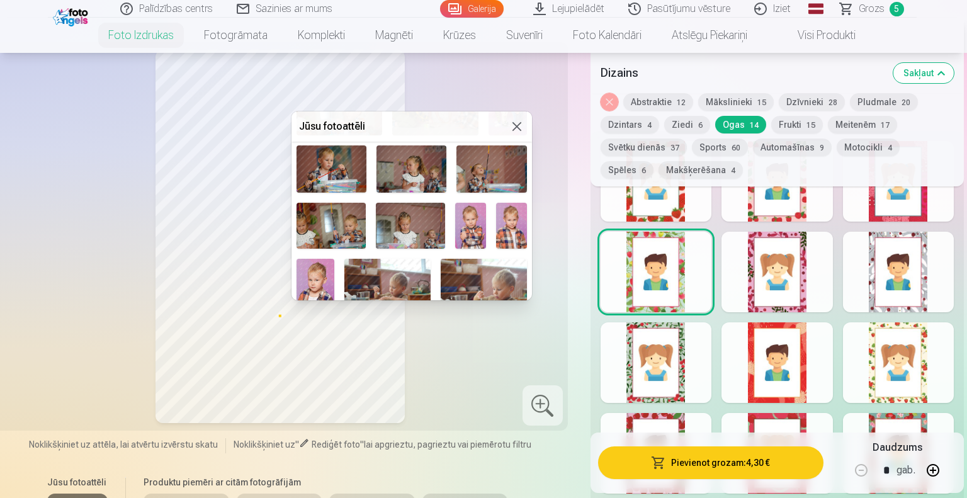
click at [467, 217] on img at bounding box center [470, 226] width 31 height 46
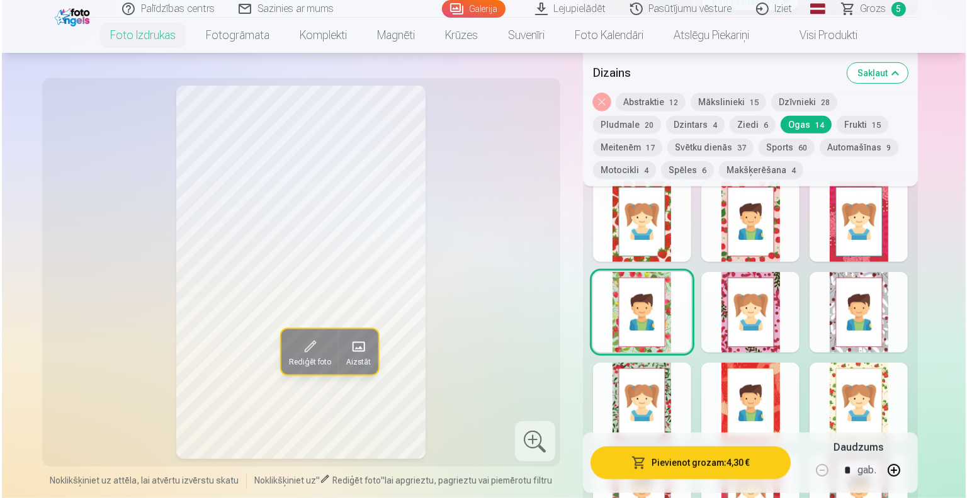
scroll to position [714, 0]
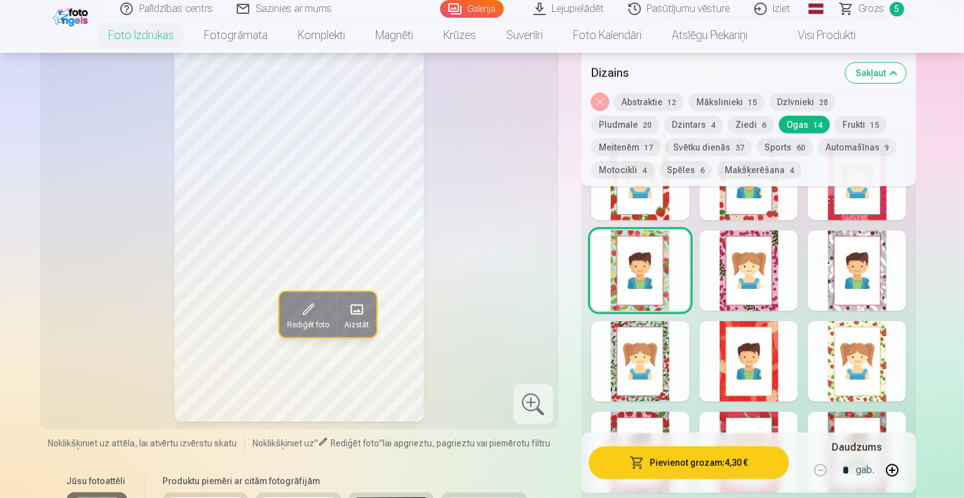
click at [703, 461] on button "Pievienot grozam : 4,30 €" at bounding box center [689, 463] width 201 height 33
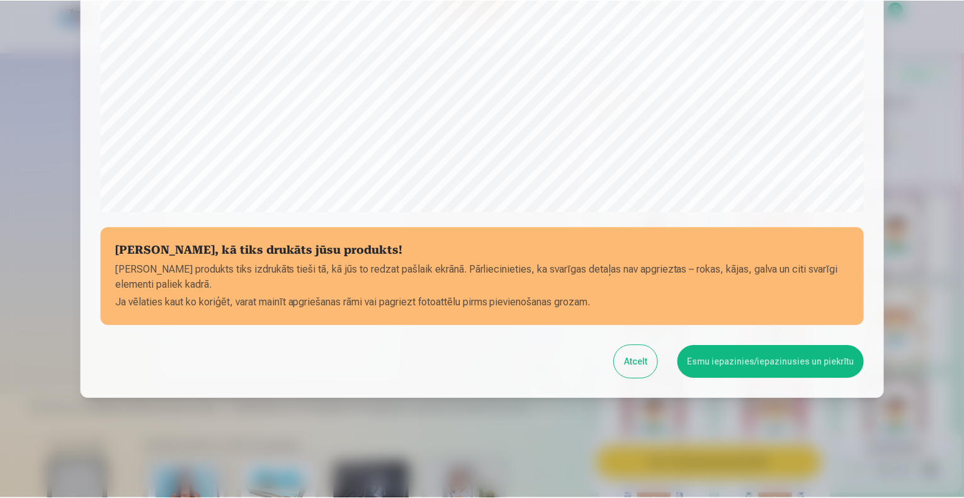
scroll to position [408, 0]
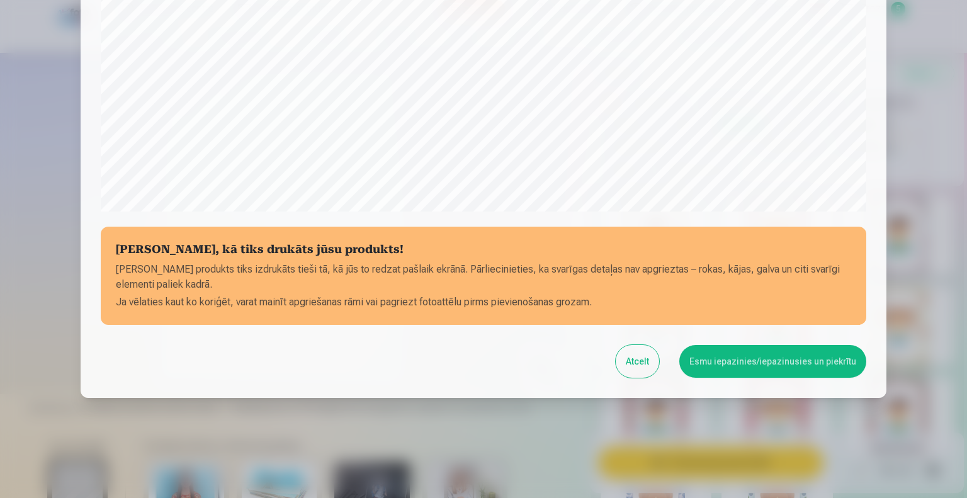
click at [778, 355] on button "Esmu iepazinies/iepazinusies un piekrītu" at bounding box center [773, 361] width 187 height 33
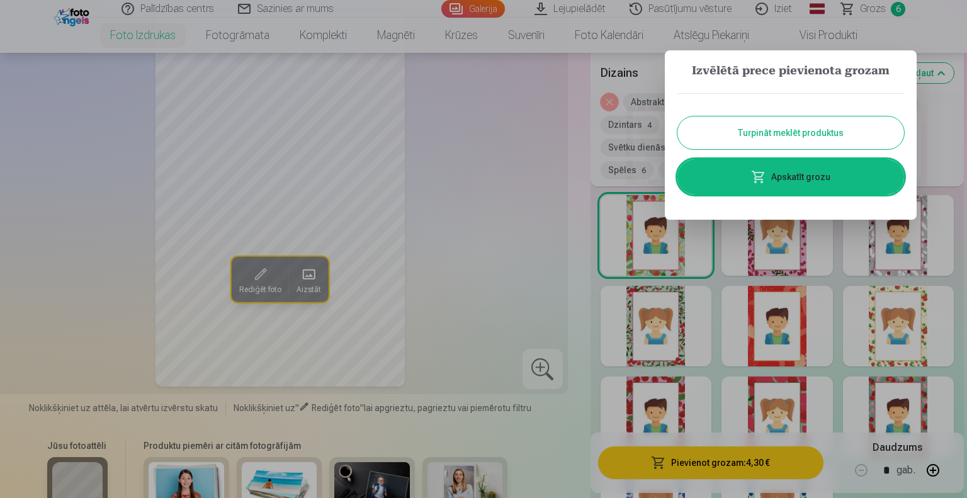
click at [734, 132] on button "Turpināt meklēt produktus" at bounding box center [791, 133] width 227 height 33
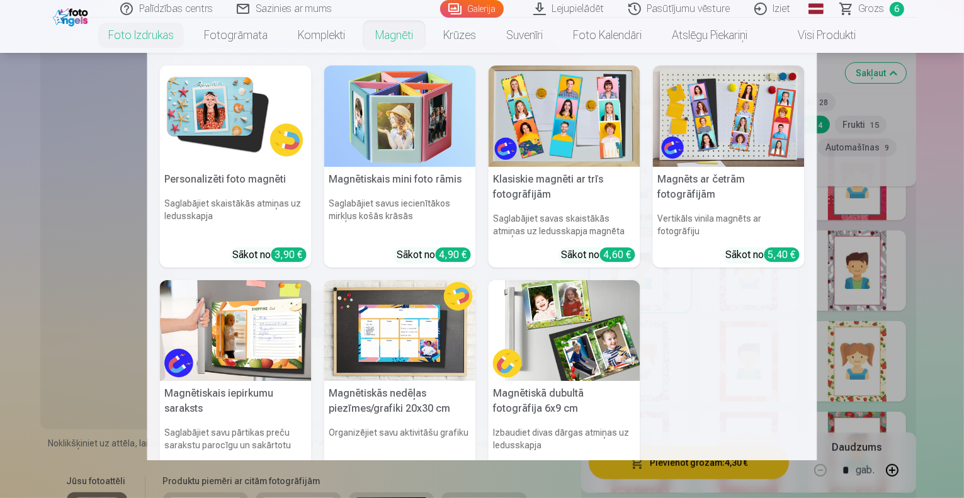
click at [398, 38] on link "Magnēti" at bounding box center [394, 35] width 68 height 35
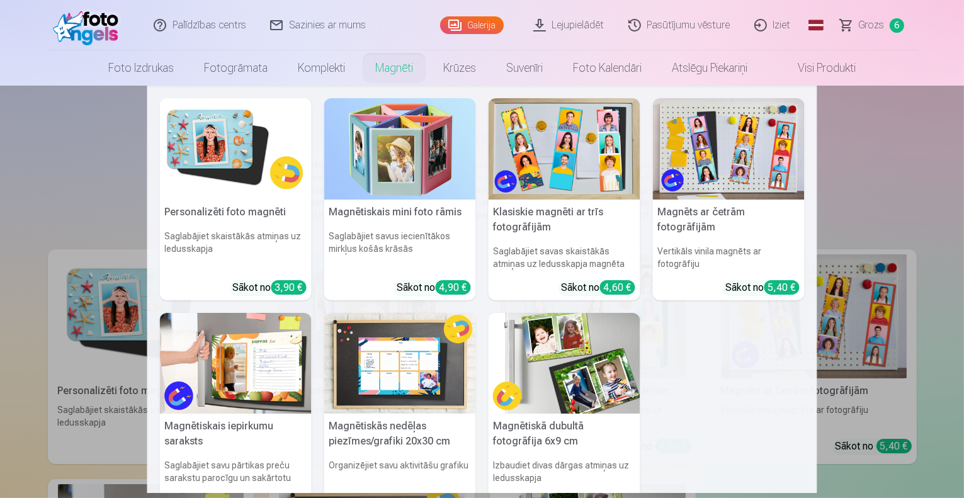
click at [561, 355] on img at bounding box center [565, 363] width 152 height 101
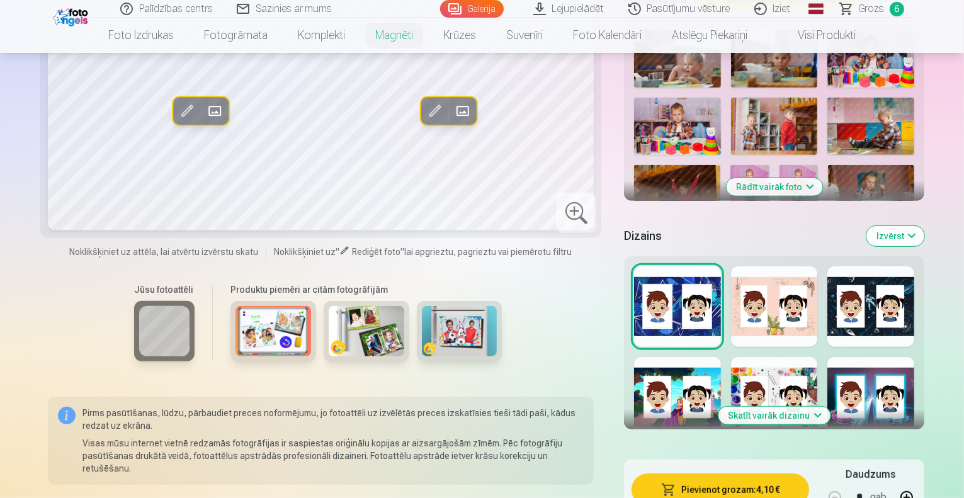
scroll to position [499, 0]
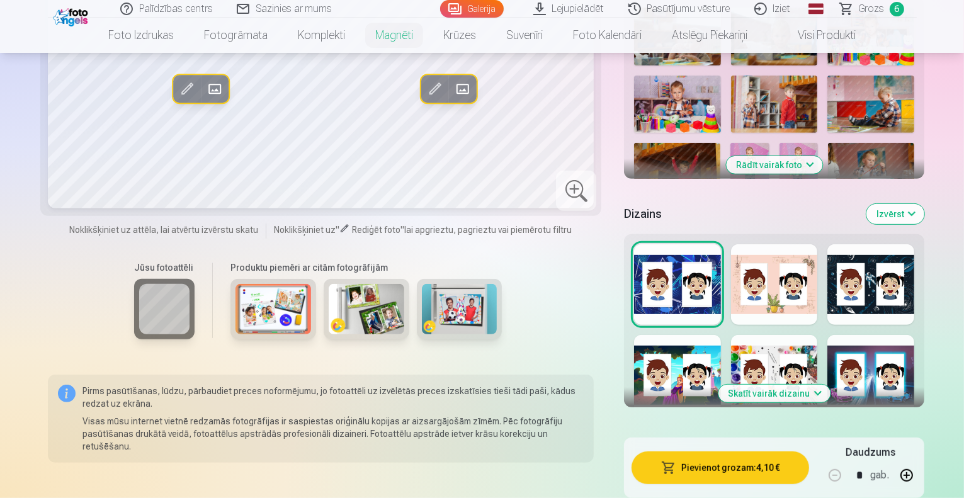
click at [821, 385] on button "Skatīt vairāk dizainu" at bounding box center [775, 394] width 112 height 18
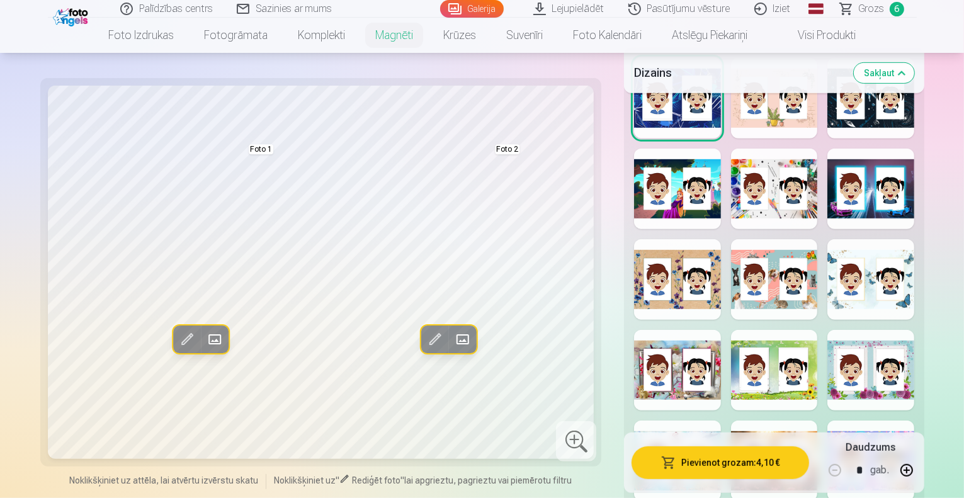
scroll to position [634, 0]
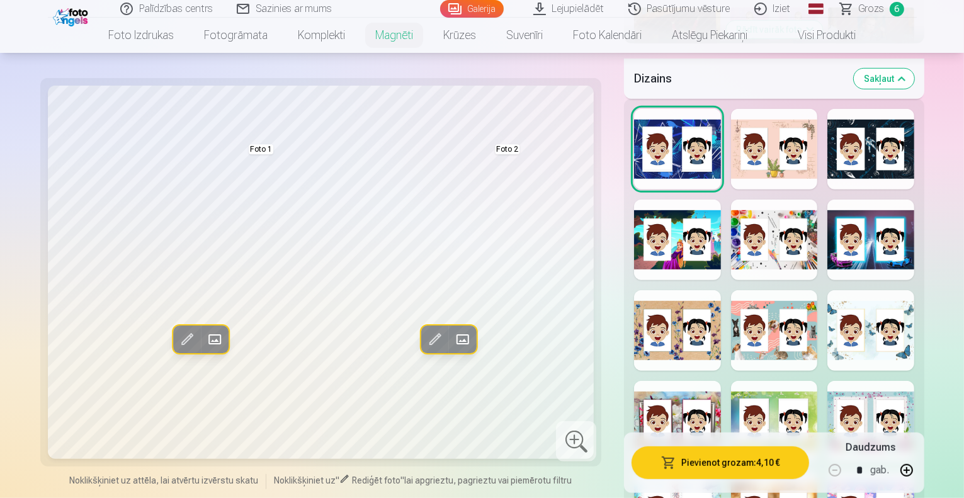
click at [903, 290] on div at bounding box center [871, 330] width 87 height 81
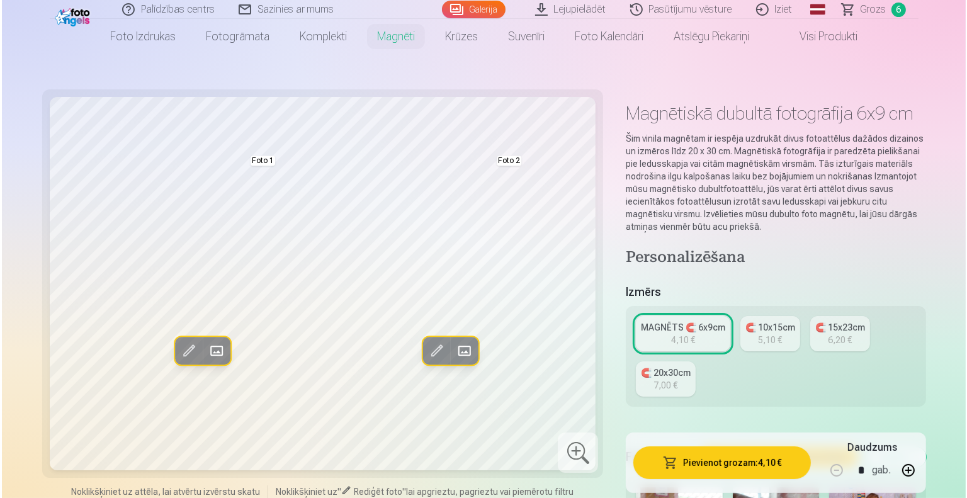
scroll to position [0, 0]
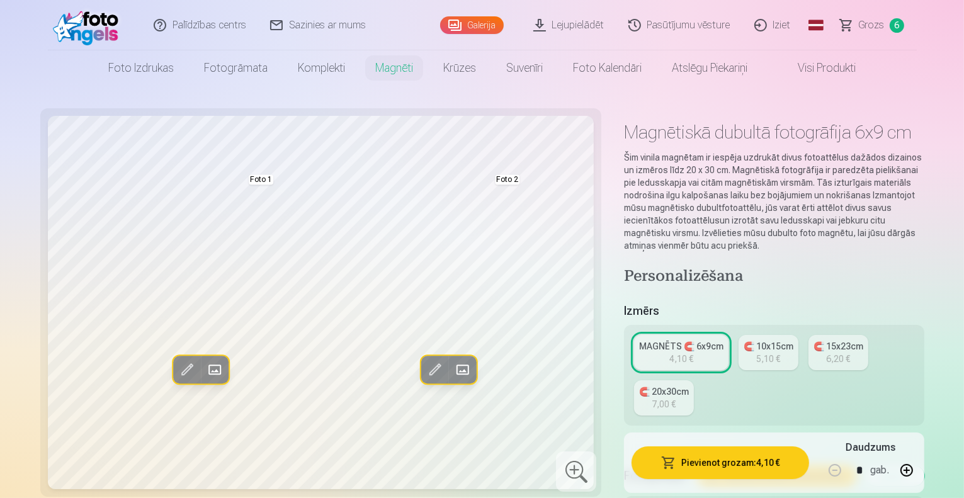
click at [205, 369] on span at bounding box center [215, 370] width 20 height 20
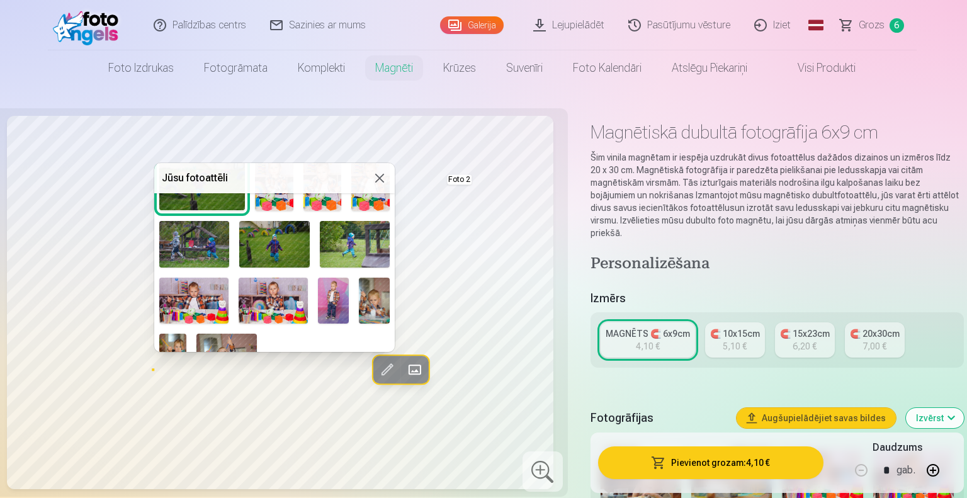
scroll to position [550, 0]
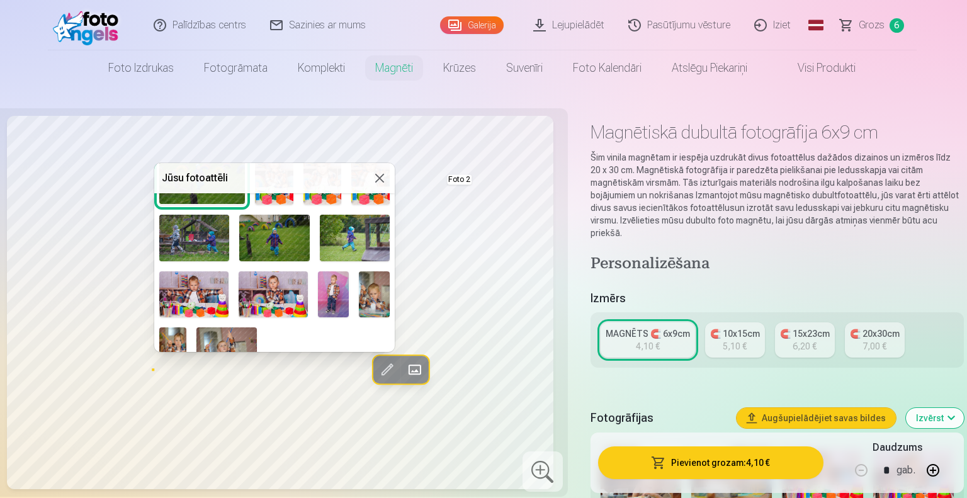
click at [335, 277] on img at bounding box center [333, 294] width 31 height 46
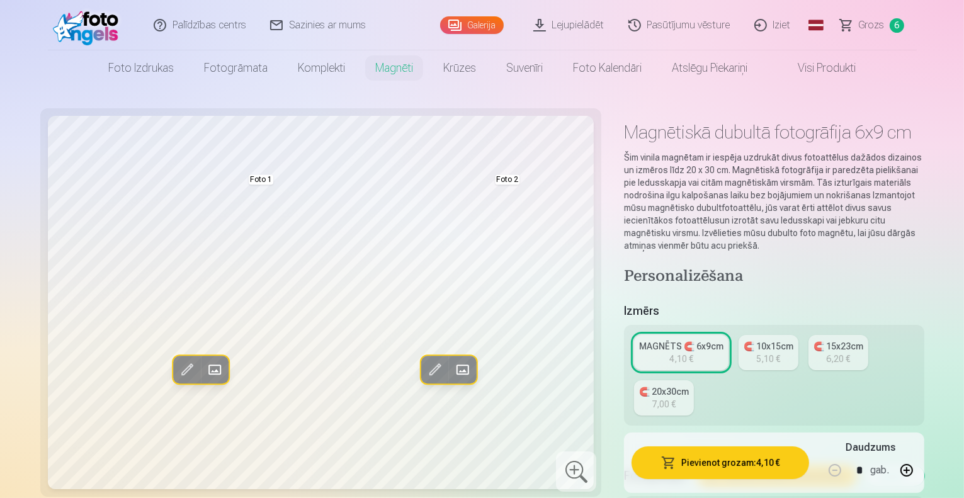
click at [452, 368] on span at bounding box center [462, 370] width 20 height 20
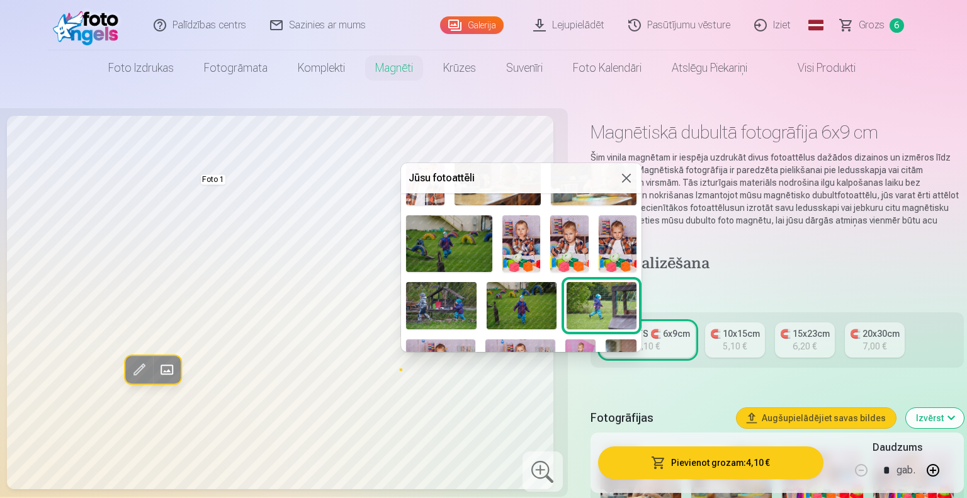
scroll to position [478, 0]
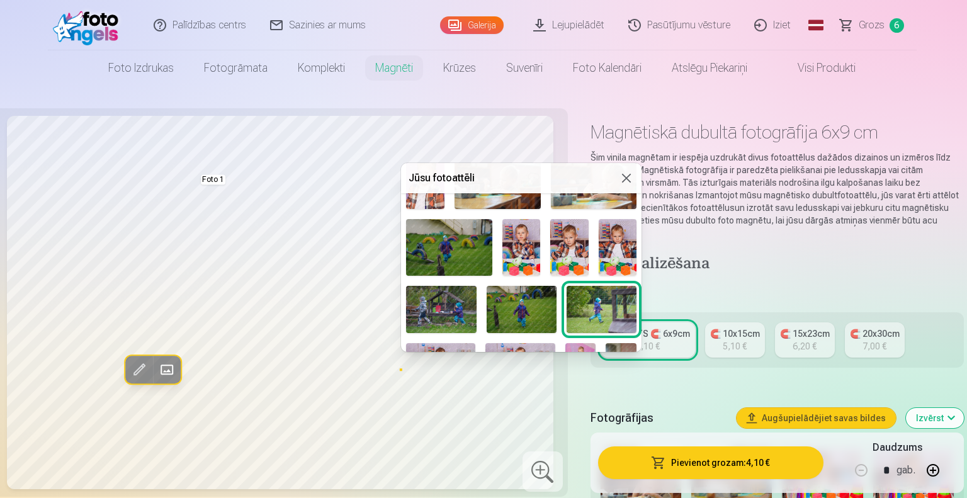
click at [527, 299] on img at bounding box center [522, 309] width 70 height 47
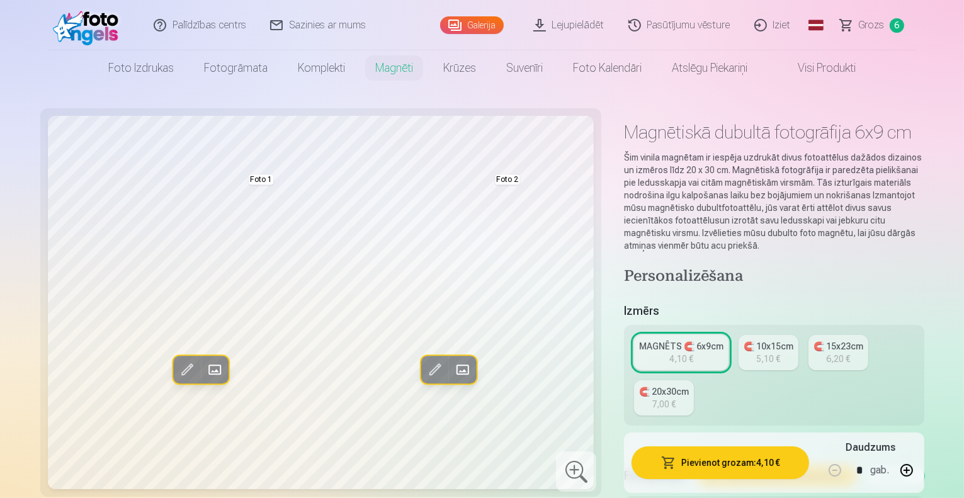
click at [715, 468] on button "Pievienot grozam : 4,10 €" at bounding box center [721, 463] width 178 height 33
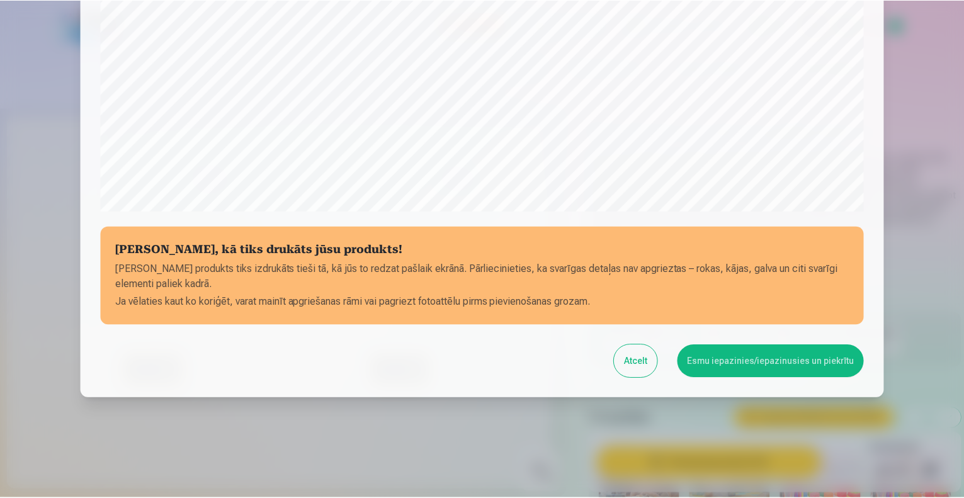
scroll to position [408, 0]
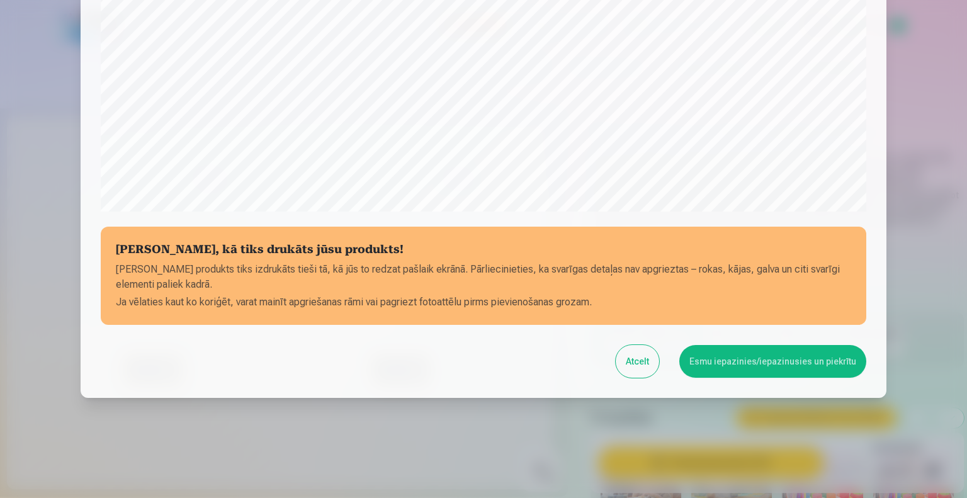
click at [758, 363] on button "Esmu iepazinies/iepazinusies un piekrītu" at bounding box center [773, 361] width 187 height 33
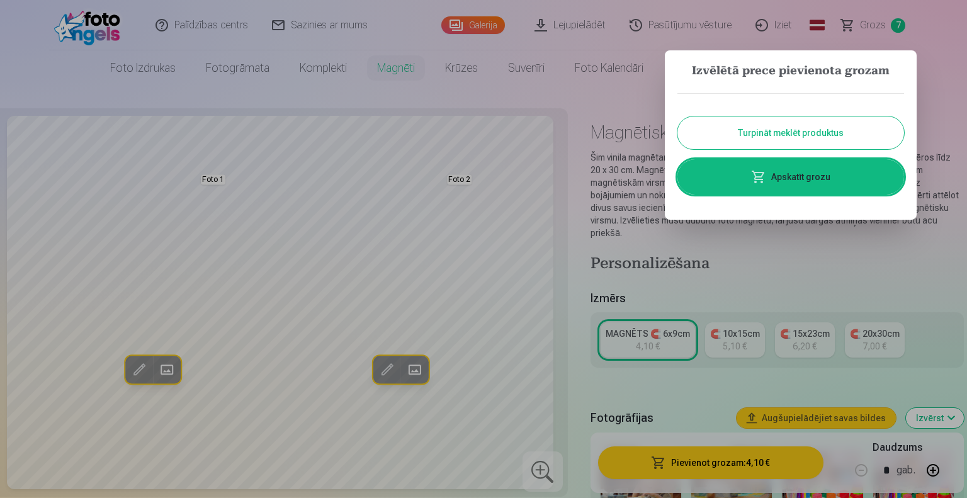
click at [714, 132] on button "Turpināt meklēt produktus" at bounding box center [791, 133] width 227 height 33
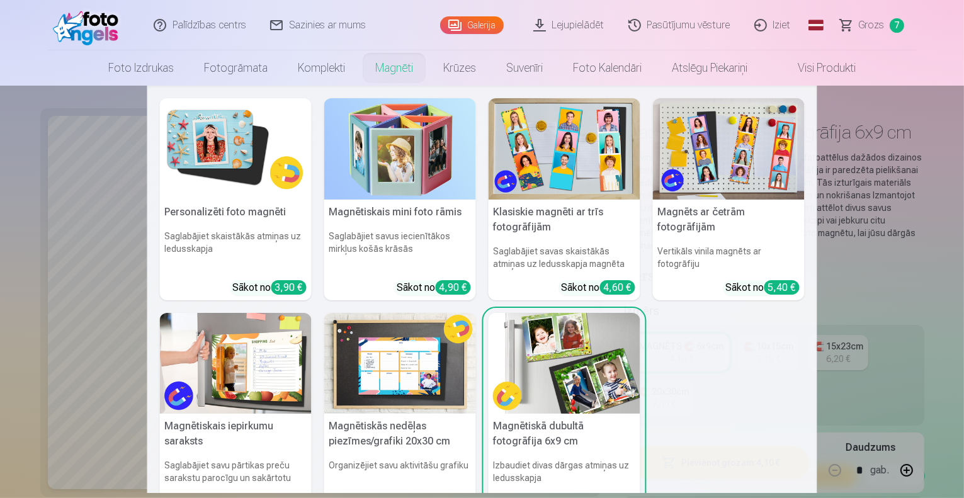
click at [544, 147] on img at bounding box center [565, 148] width 152 height 101
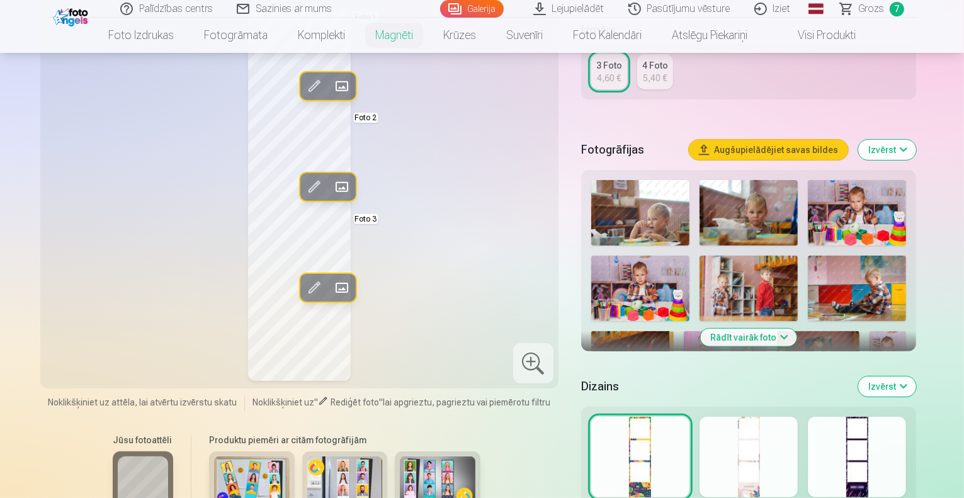
scroll to position [304, 0]
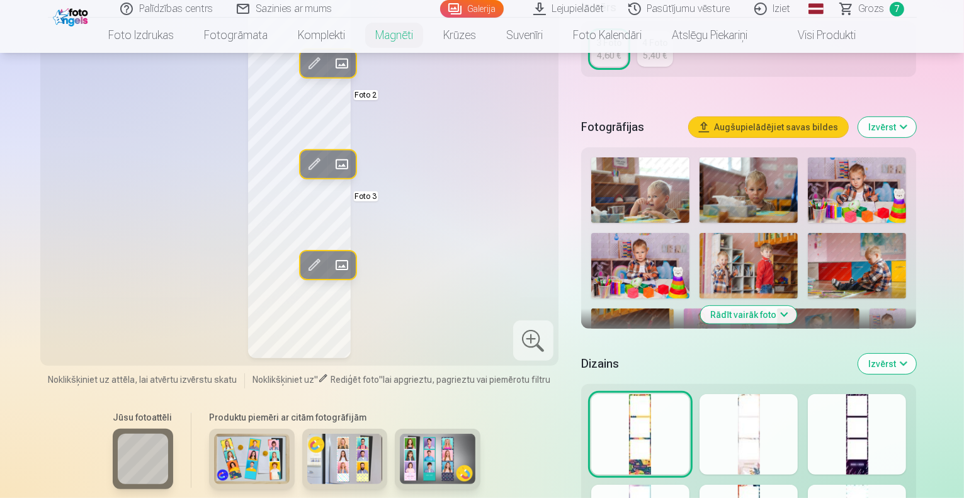
click at [331, 62] on span at bounding box center [341, 63] width 20 height 20
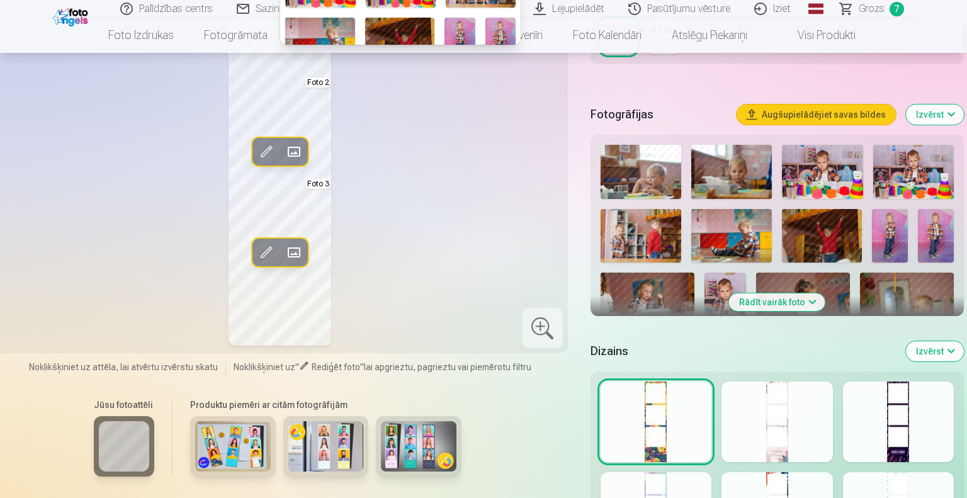
click at [426, 185] on div at bounding box center [483, 249] width 967 height 498
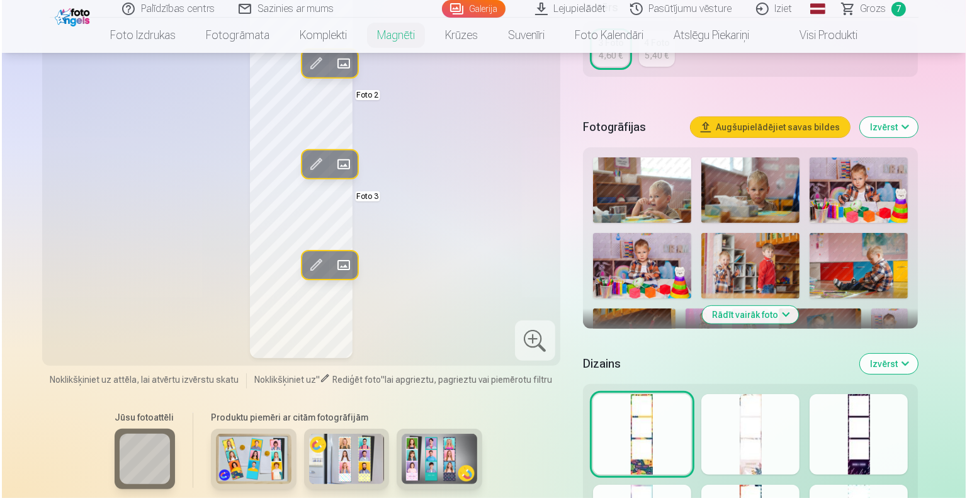
scroll to position [0, 0]
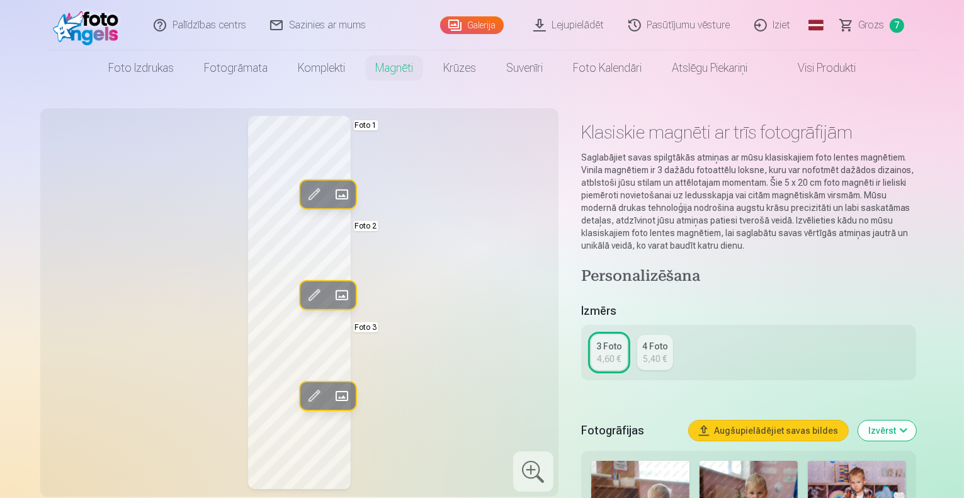
click at [327, 193] on button "Aizstāt" at bounding box center [341, 195] width 28 height 28
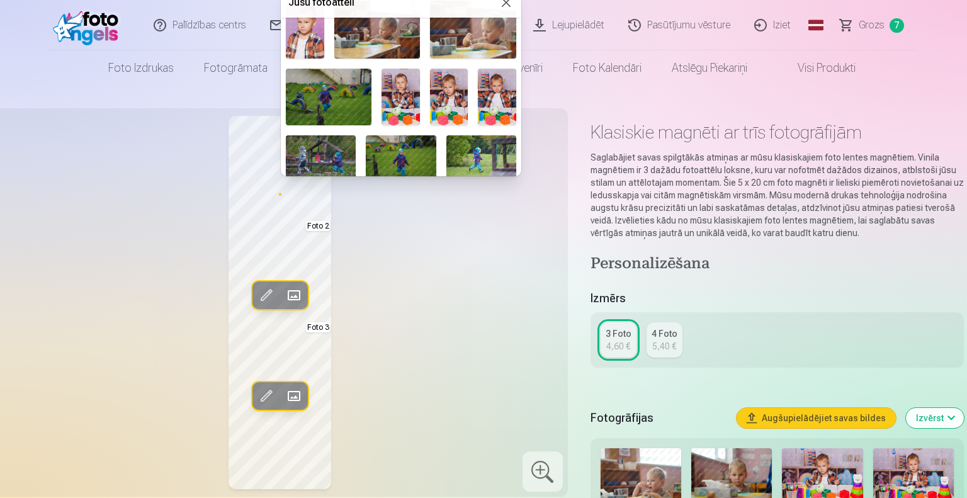
scroll to position [440, 0]
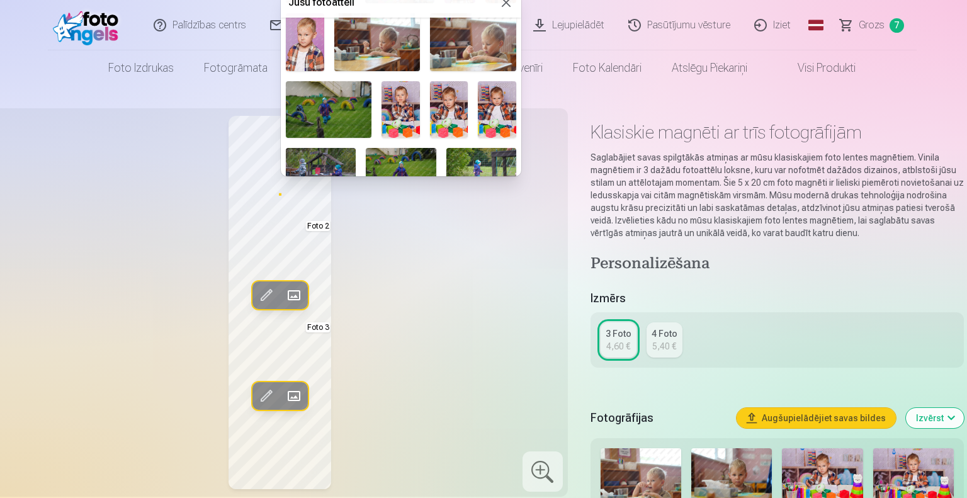
click at [407, 108] on img at bounding box center [401, 109] width 38 height 57
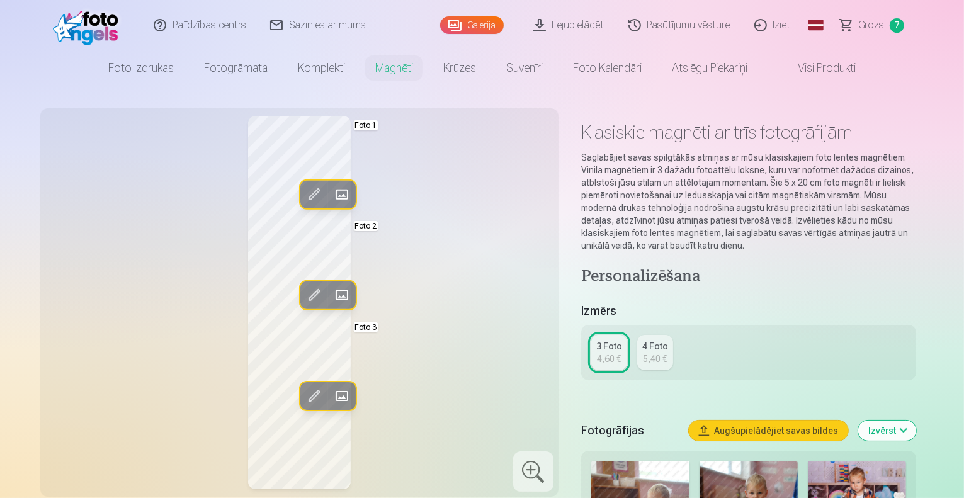
click at [331, 293] on span at bounding box center [341, 295] width 20 height 20
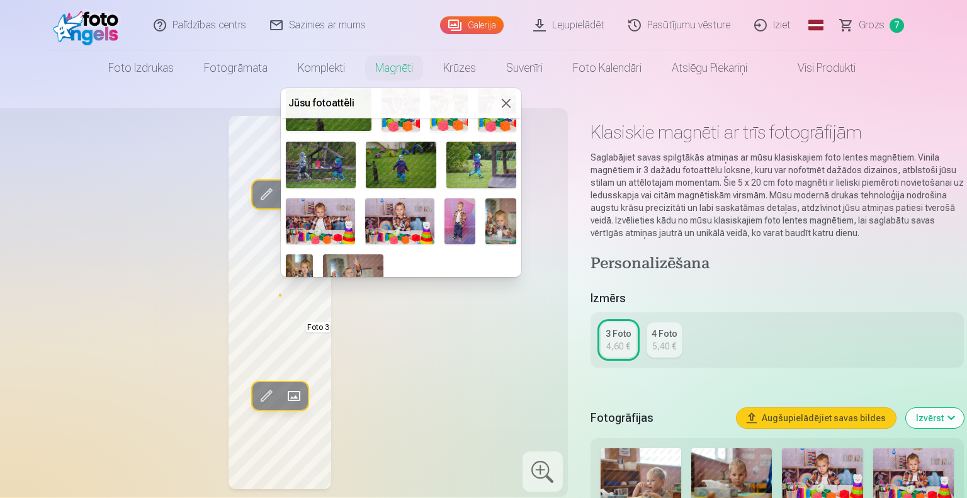
scroll to position [562, 0]
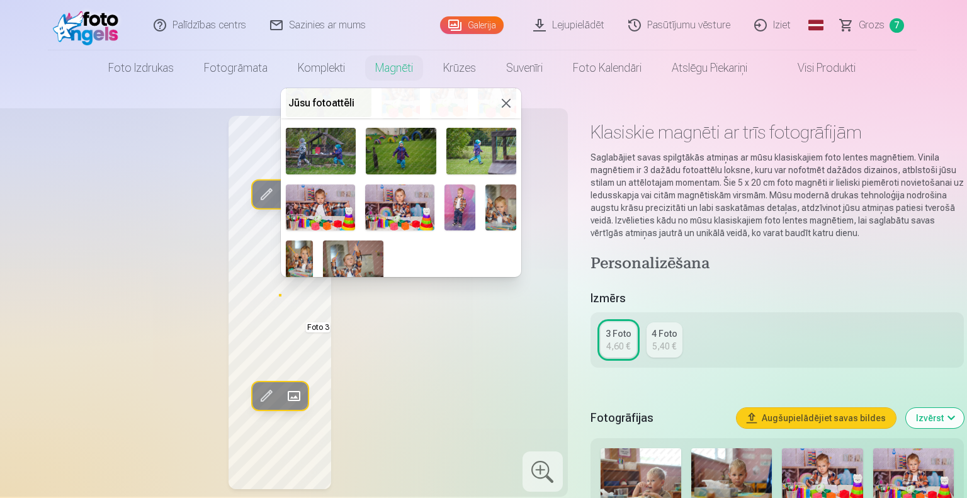
click at [457, 198] on img at bounding box center [460, 208] width 31 height 46
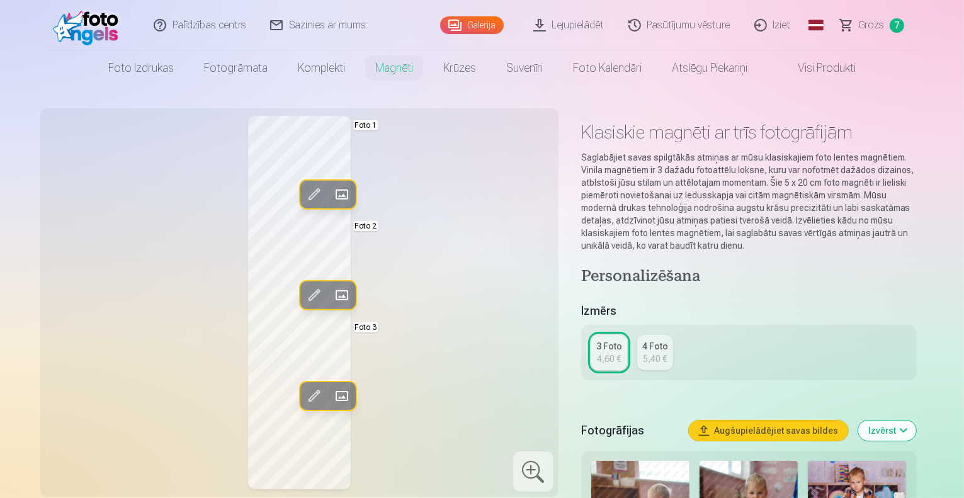
click at [331, 393] on span at bounding box center [341, 396] width 20 height 20
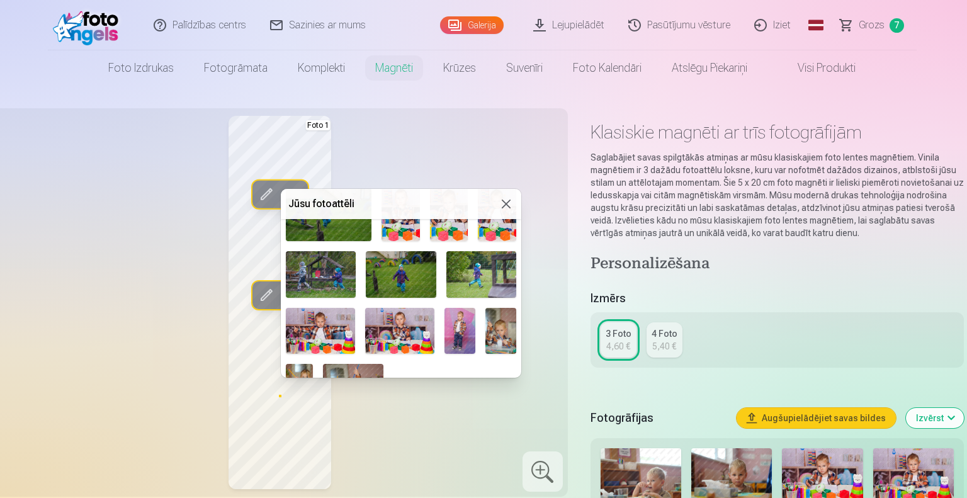
scroll to position [537, 0]
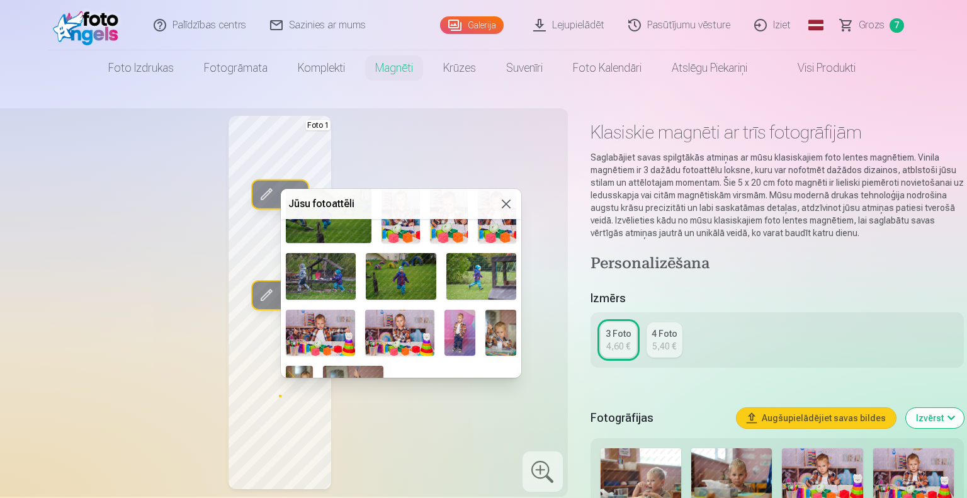
click at [330, 327] on img at bounding box center [320, 333] width 69 height 46
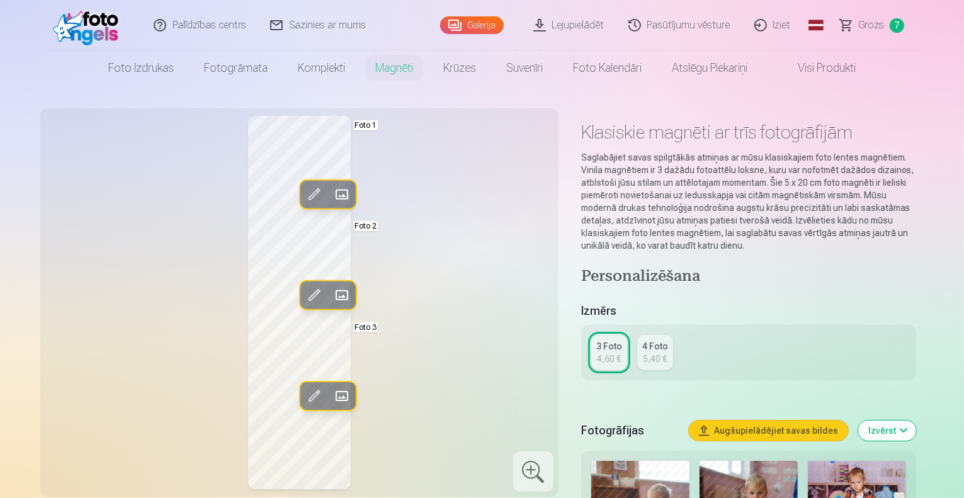
click at [331, 397] on span at bounding box center [341, 396] width 20 height 20
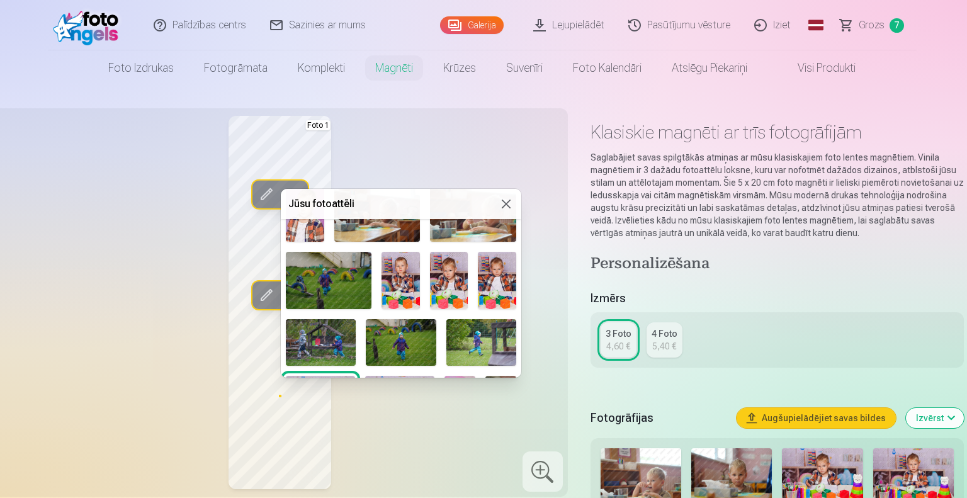
scroll to position [476, 0]
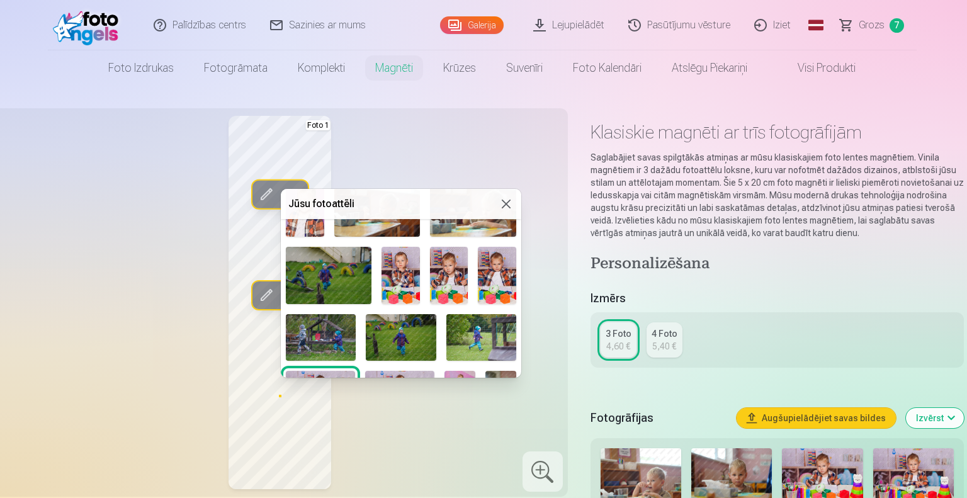
click at [494, 266] on img at bounding box center [497, 275] width 38 height 57
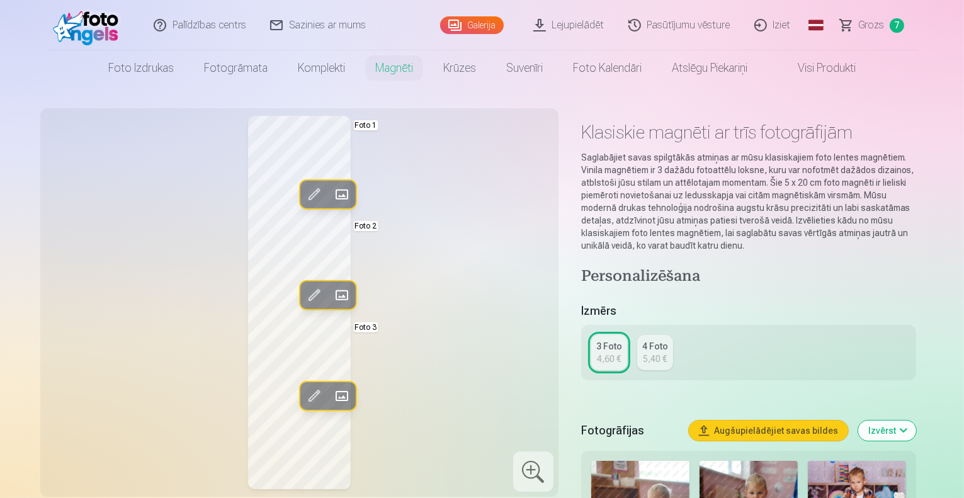
click at [331, 395] on span at bounding box center [341, 396] width 20 height 20
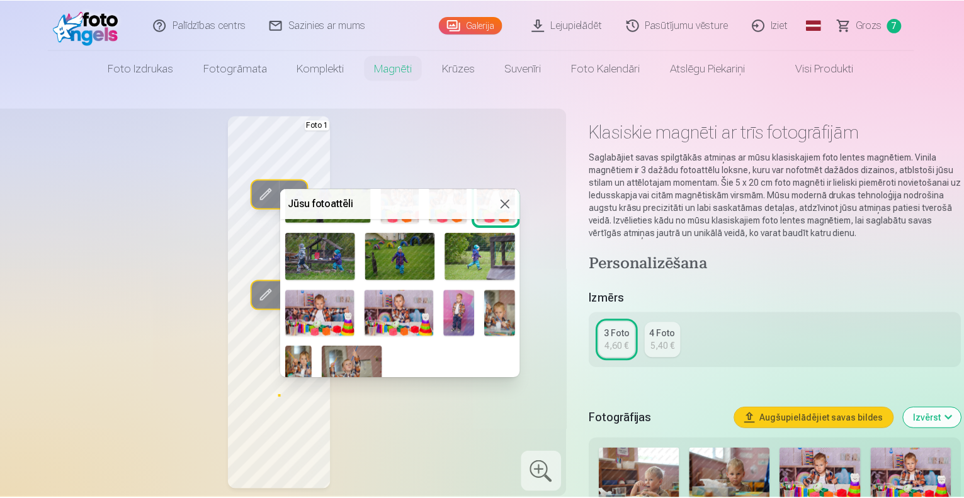
scroll to position [562, 0]
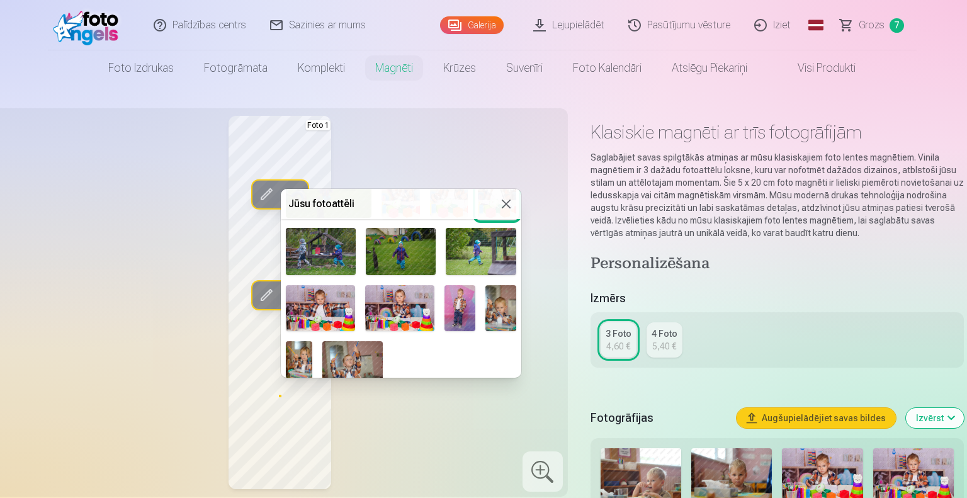
click at [321, 292] on img at bounding box center [320, 308] width 69 height 46
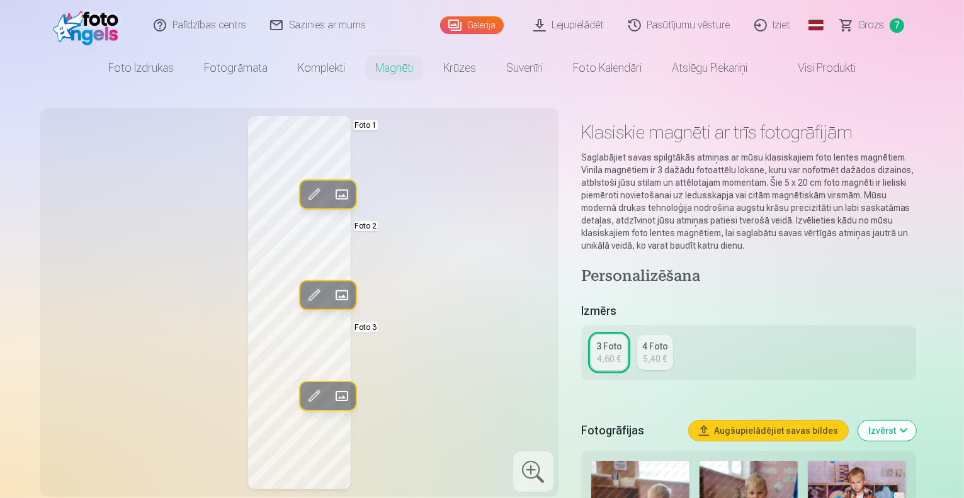
click at [484, 310] on div "Rediģēt foto Aizstāt Foto 1 Rediģēt foto Aizstāt Foto 2 Rediģēt foto Aizstāt Fo…" at bounding box center [299, 302] width 503 height 373
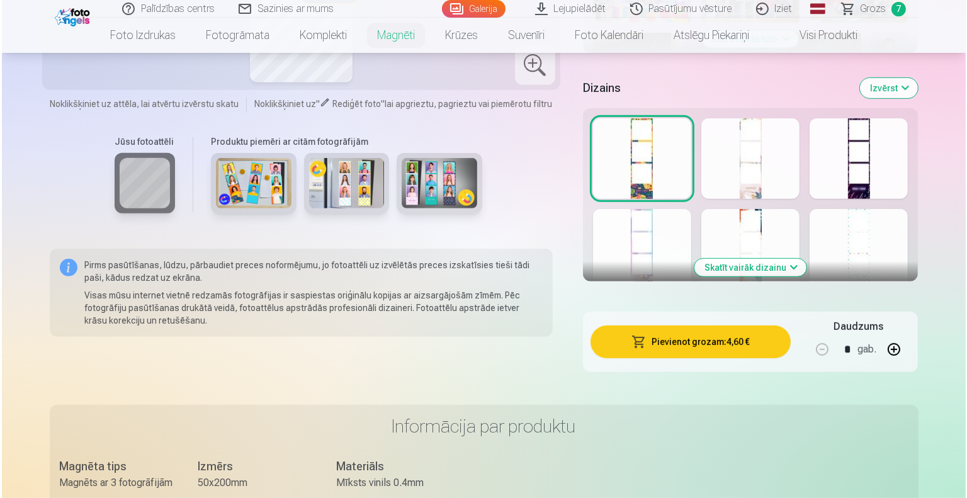
scroll to position [585, 0]
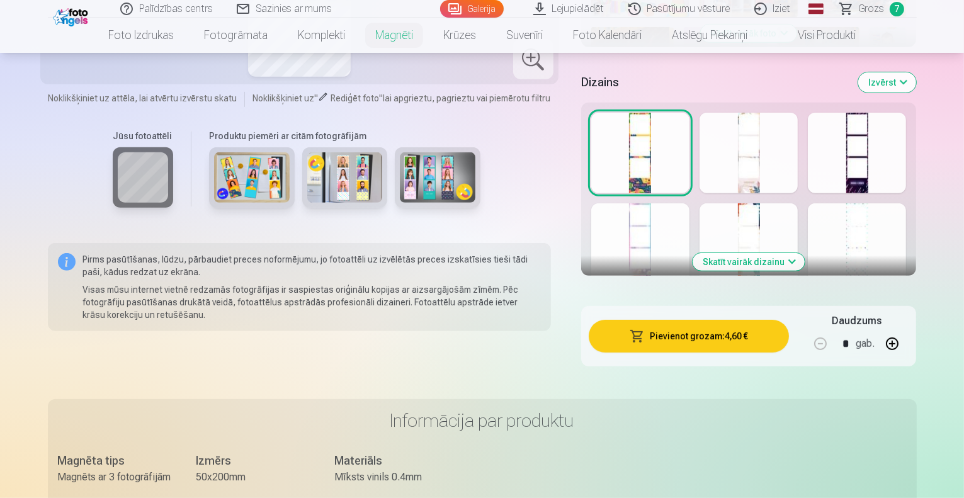
click at [693, 321] on button "Pievienot grozam : 4,60 €" at bounding box center [689, 336] width 201 height 33
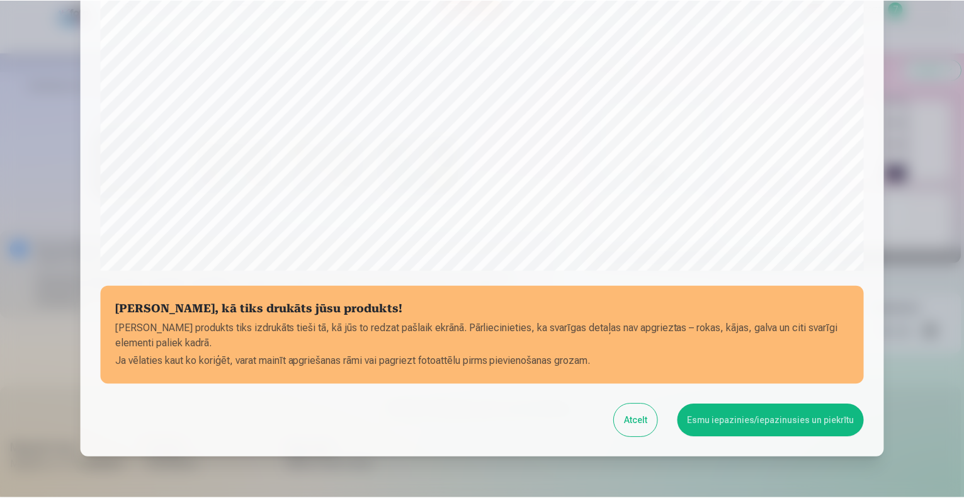
scroll to position [408, 0]
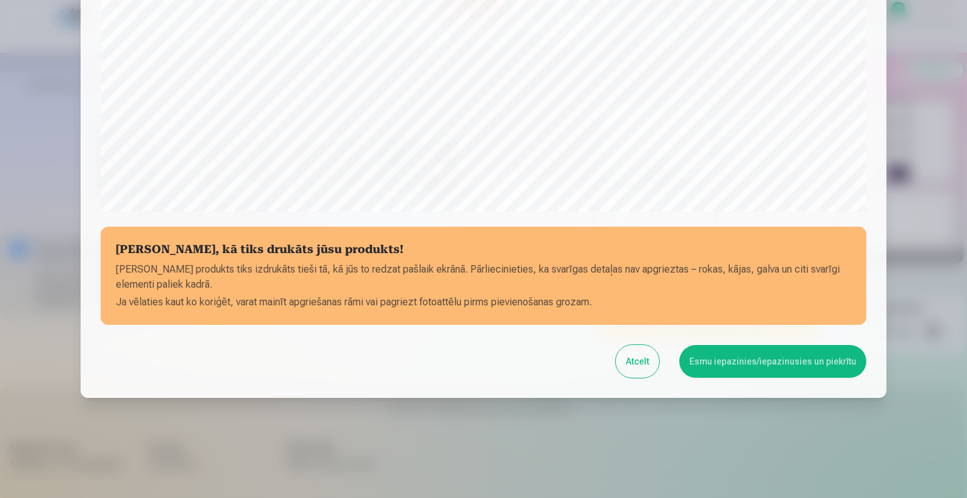
click at [734, 362] on button "Esmu iepazinies/iepazinusies un piekrītu" at bounding box center [773, 361] width 187 height 33
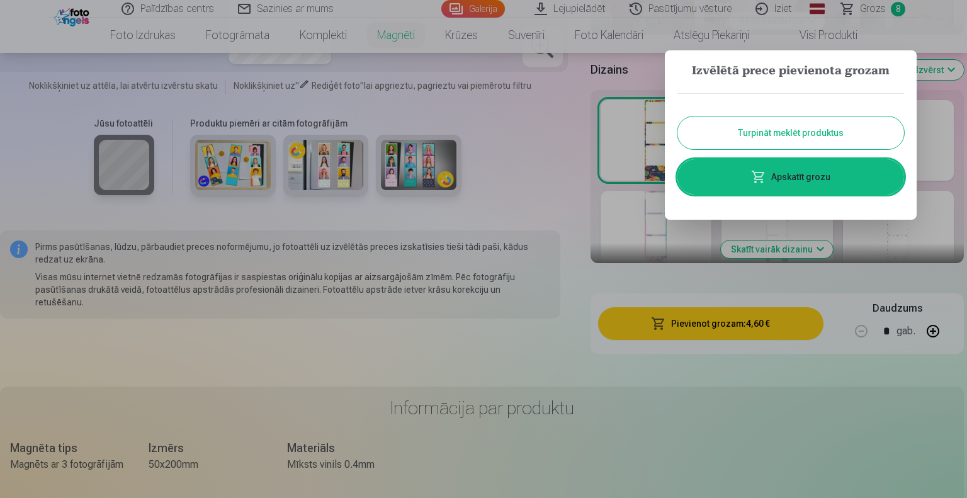
click at [799, 176] on link "Apskatīt grozu" at bounding box center [791, 176] width 227 height 35
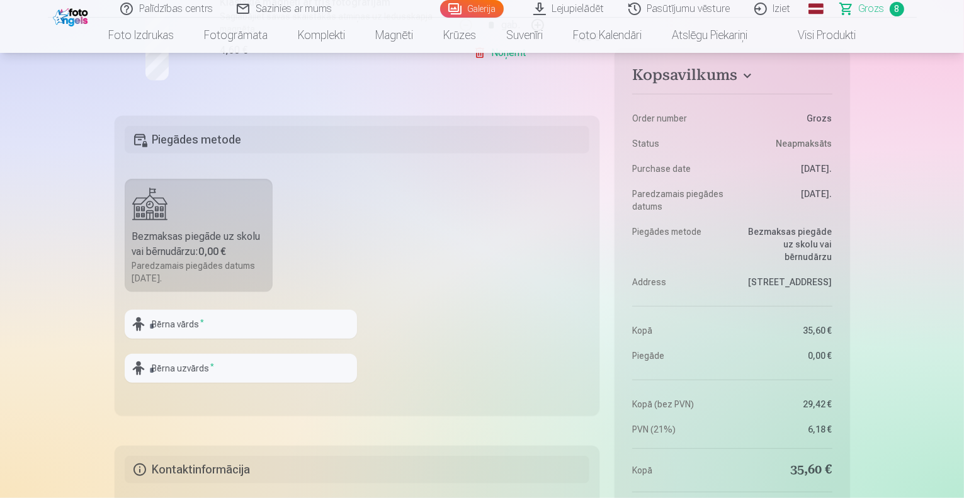
scroll to position [1320, 0]
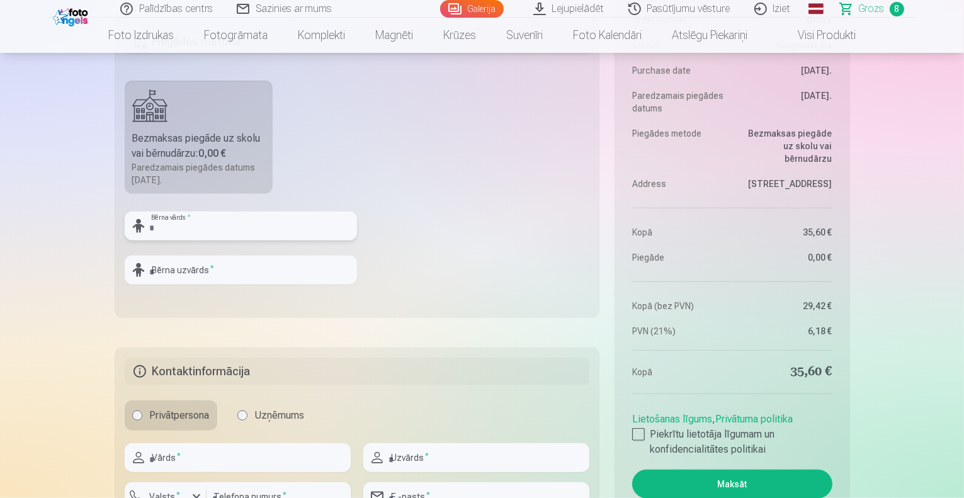
drag, startPoint x: 967, startPoint y: 133, endPoint x: 270, endPoint y: 224, distance: 703.1
click at [270, 224] on input "text" at bounding box center [241, 226] width 232 height 29
type input "*****"
click at [208, 274] on input "text" at bounding box center [241, 270] width 232 height 29
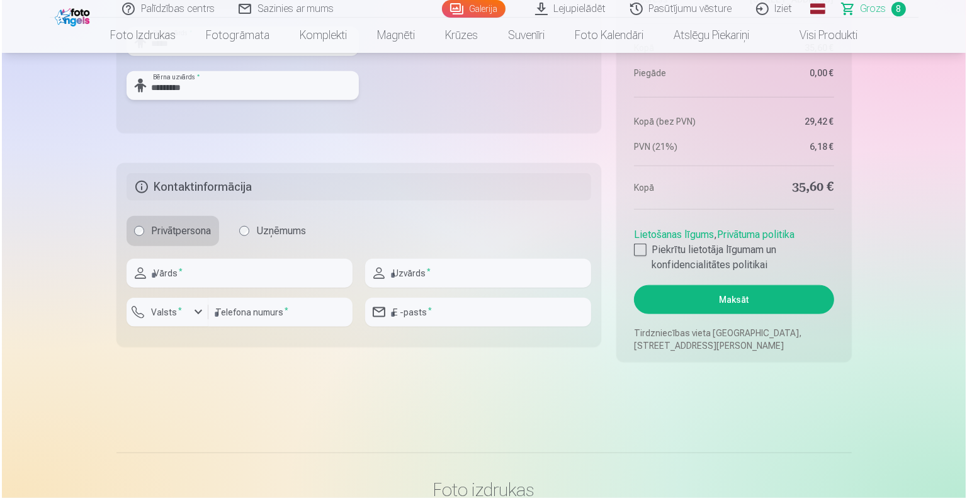
scroll to position [1492, 0]
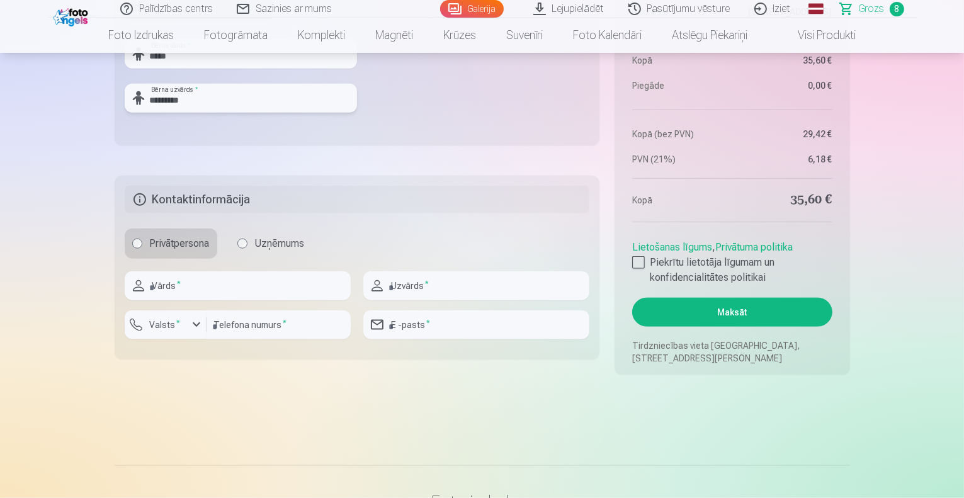
type input "*********"
click at [263, 282] on input "text" at bounding box center [238, 285] width 226 height 29
type input "*****"
type input "*********"
type input "********"
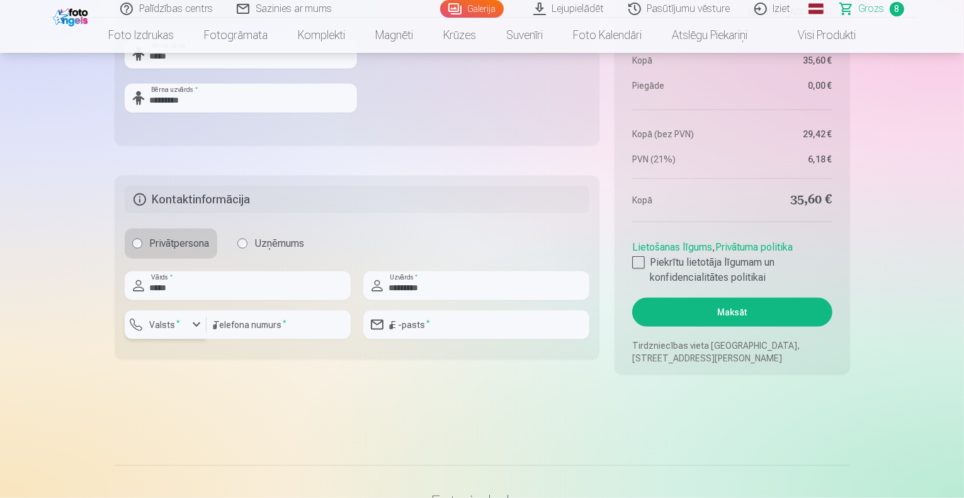
click at [193, 323] on div "button" at bounding box center [196, 324] width 15 height 15
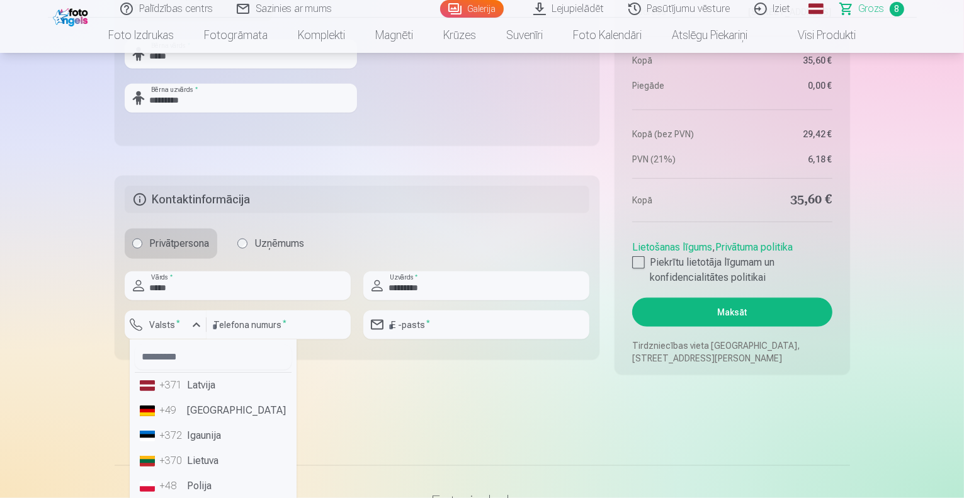
click at [189, 389] on li "+371 Latvija" at bounding box center [213, 385] width 157 height 25
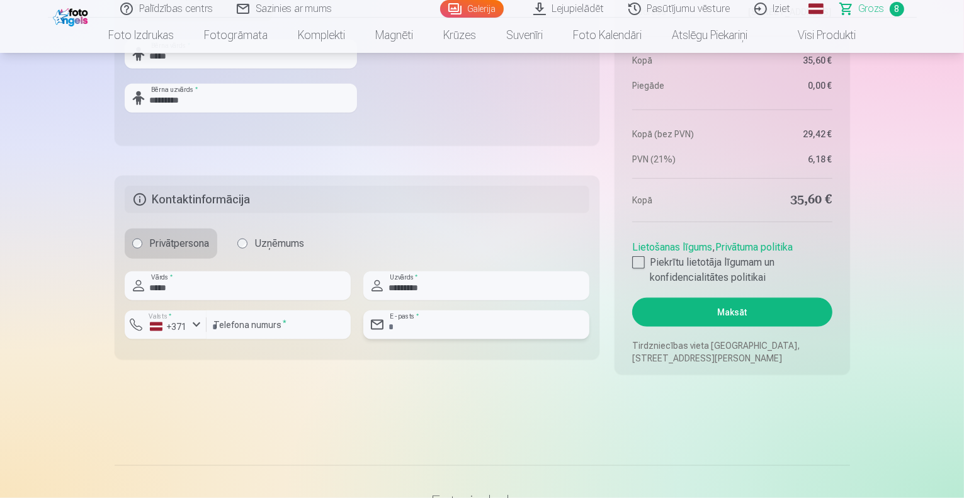
click at [440, 327] on input "email" at bounding box center [476, 324] width 226 height 29
type input "**********"
click at [635, 261] on div at bounding box center [638, 262] width 13 height 13
click at [733, 311] on button "Maksāt" at bounding box center [732, 312] width 200 height 29
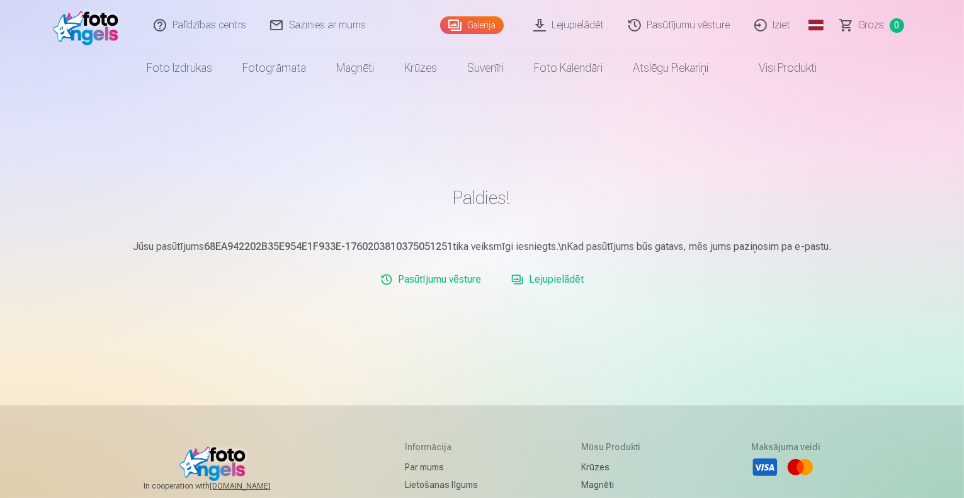
click at [476, 27] on link "Galerija" at bounding box center [472, 25] width 64 height 18
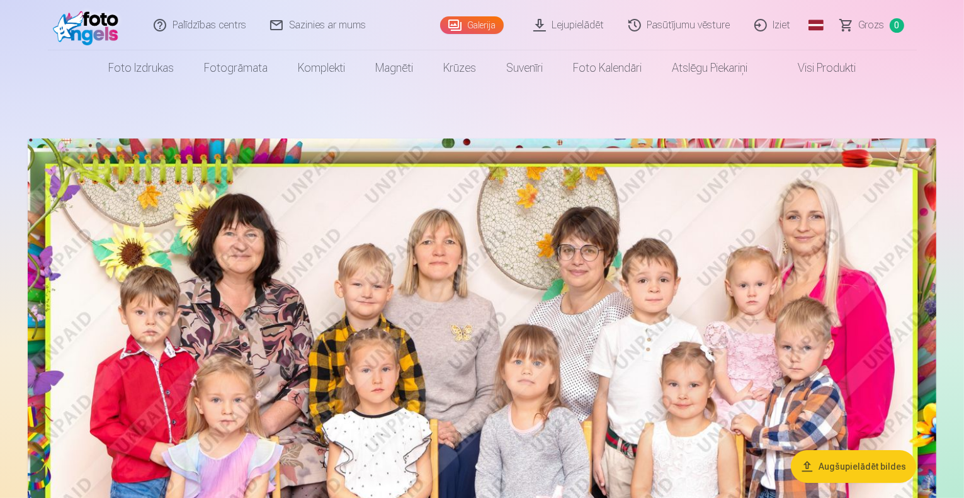
click at [582, 26] on link "Lejupielādēt" at bounding box center [569, 25] width 95 height 50
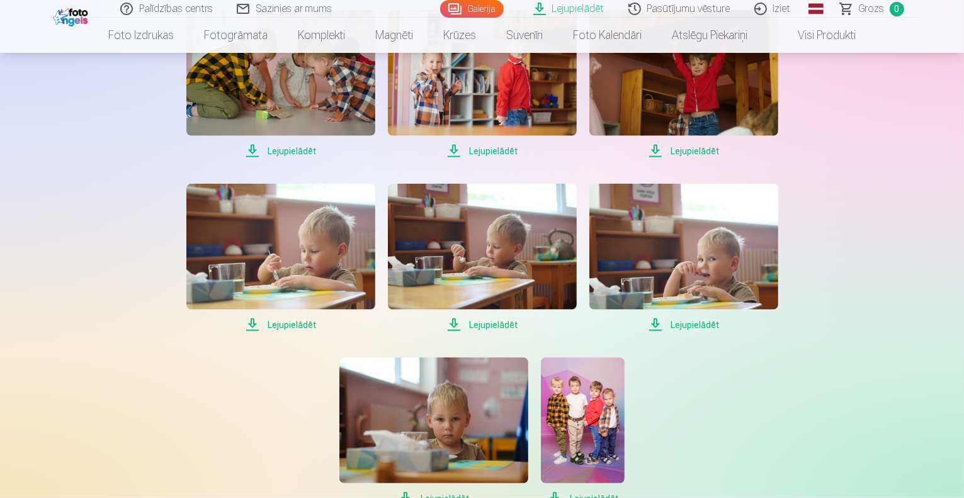
scroll to position [1767, 0]
